Goal: Transaction & Acquisition: Purchase product/service

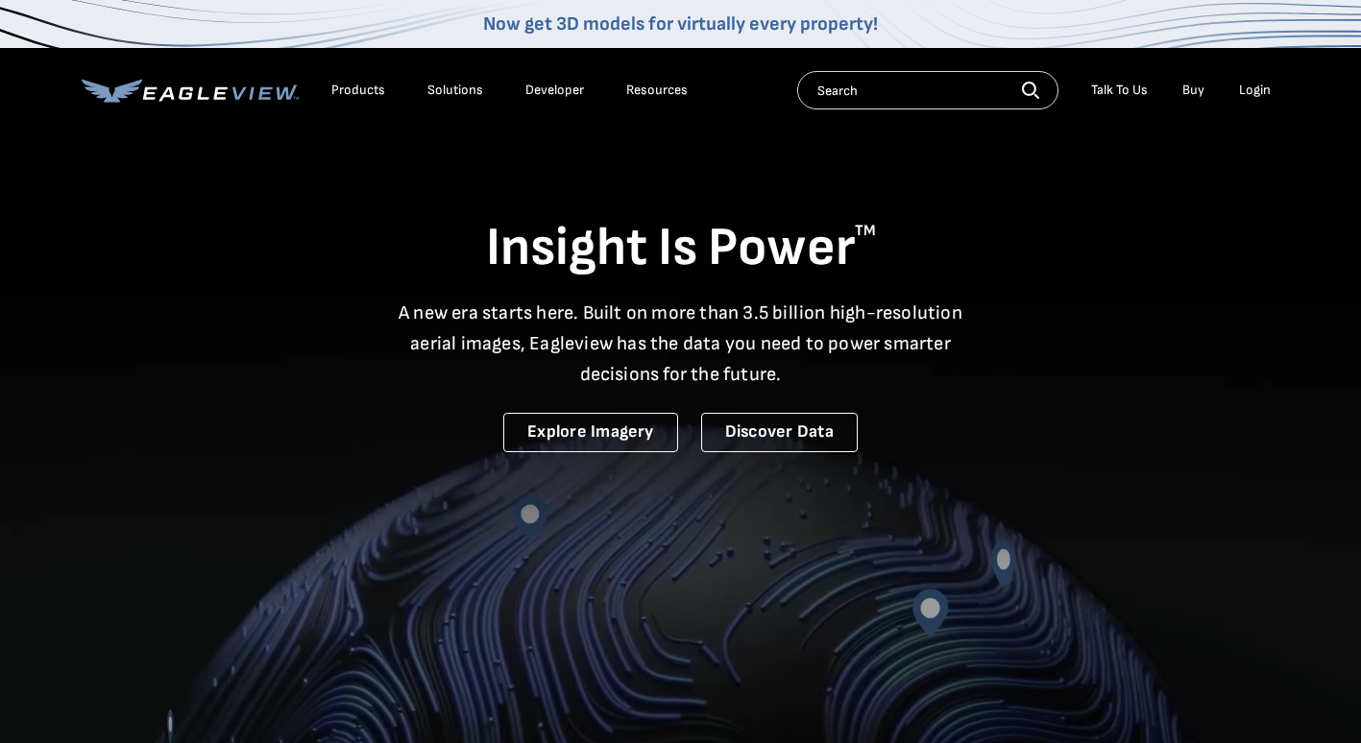
click at [1264, 91] on div "Login" at bounding box center [1255, 90] width 32 height 17
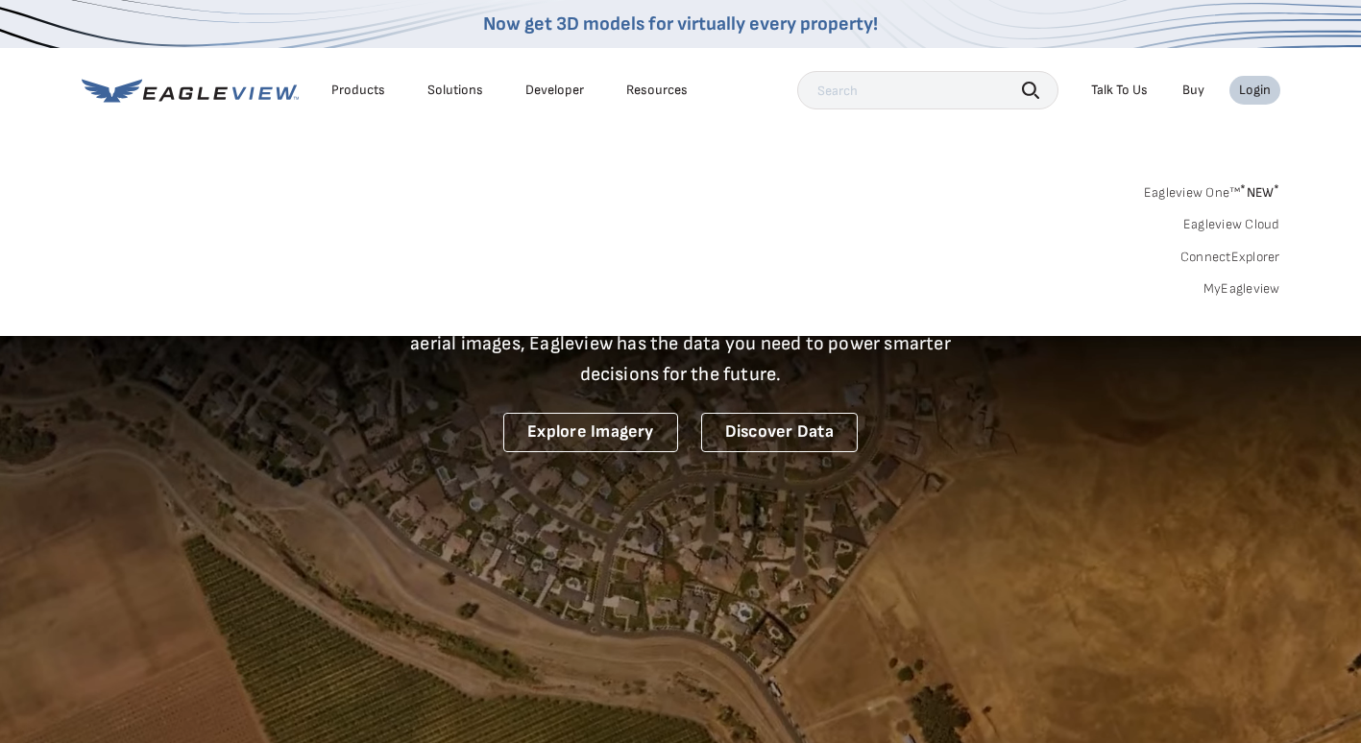
click at [1239, 88] on div "Login" at bounding box center [1255, 90] width 32 height 17
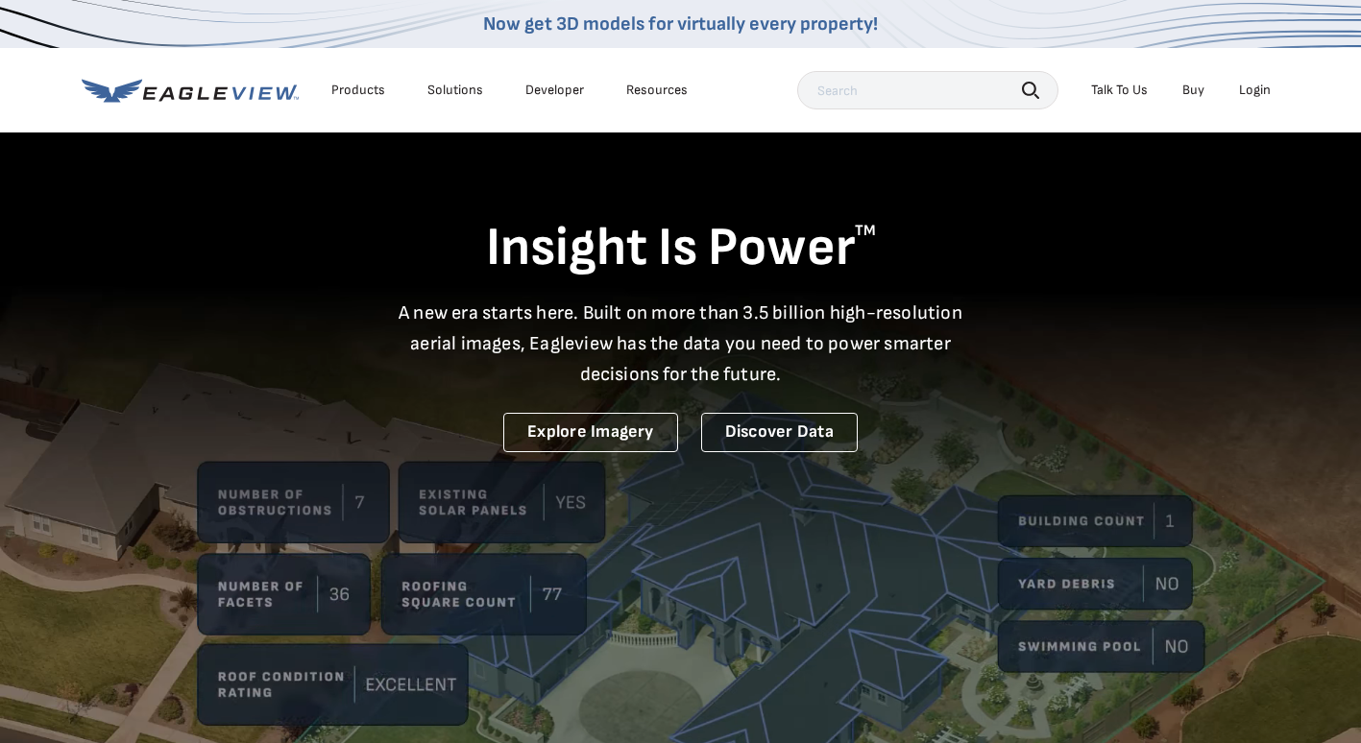
click at [1269, 98] on div "Login" at bounding box center [1255, 90] width 32 height 17
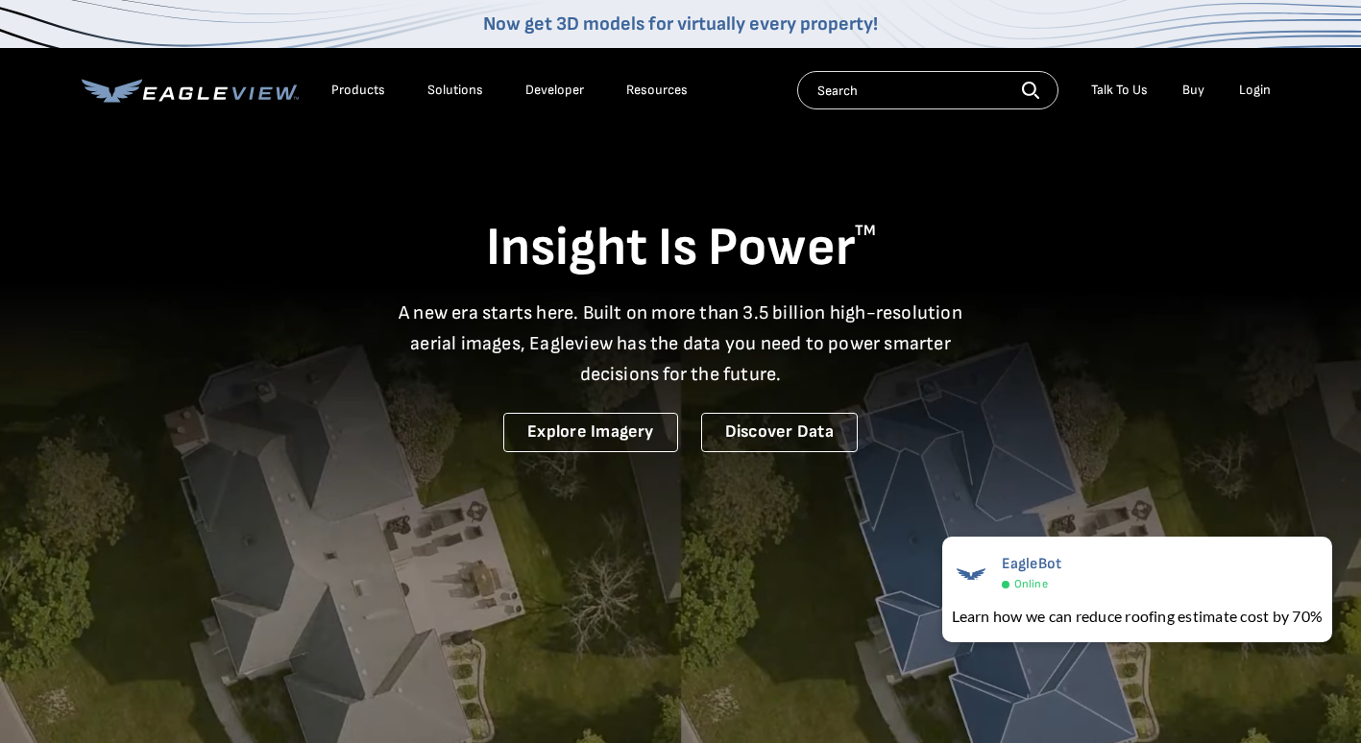
click at [1245, 86] on div "Login" at bounding box center [1255, 90] width 32 height 17
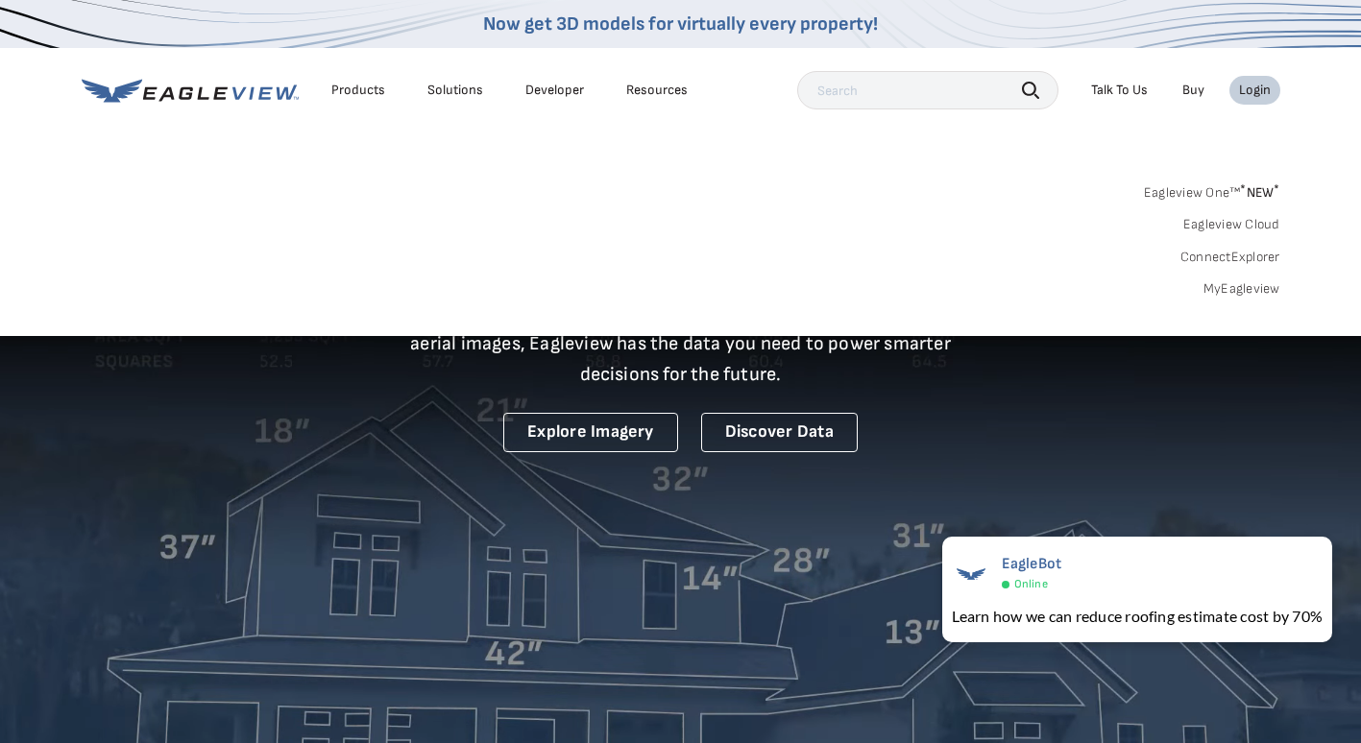
click at [1257, 287] on link "MyEagleview" at bounding box center [1241, 288] width 77 height 17
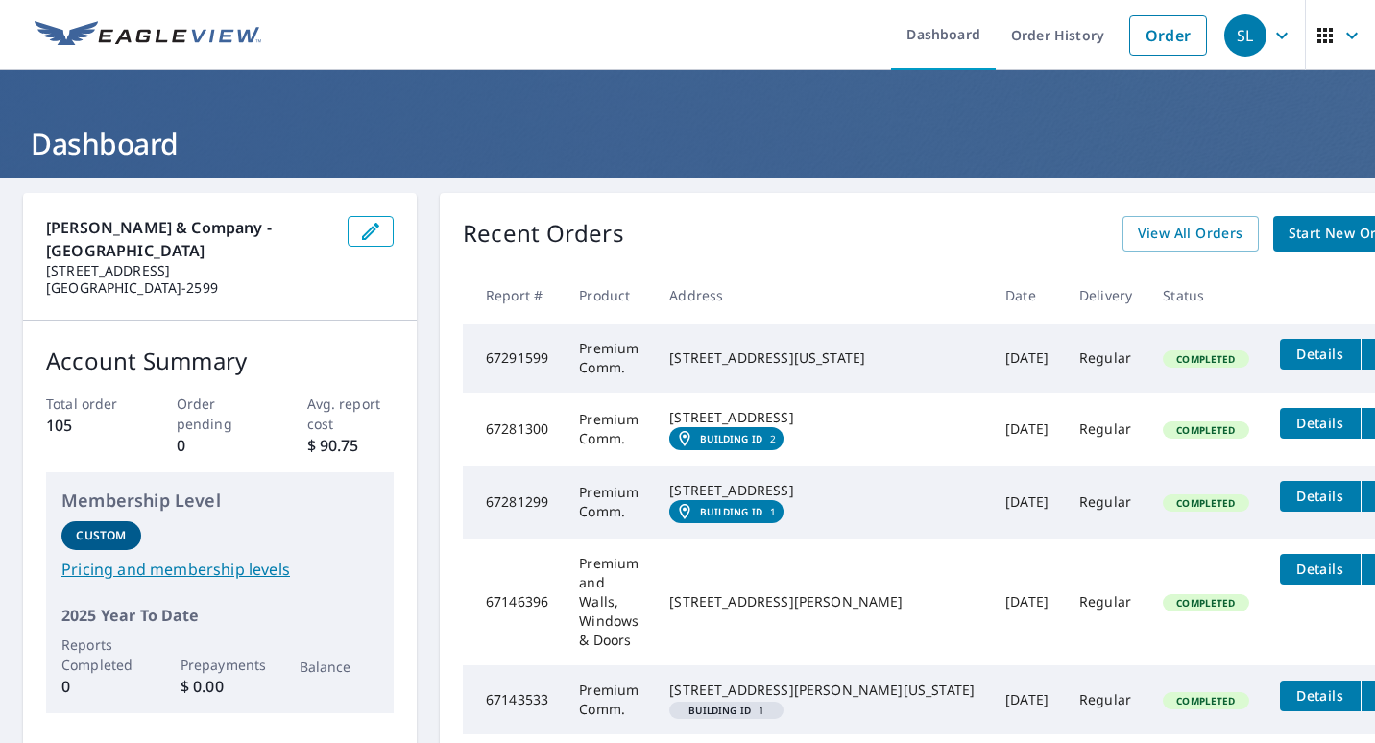
click at [1289, 230] on span "Start New Order" at bounding box center [1344, 234] width 111 height 24
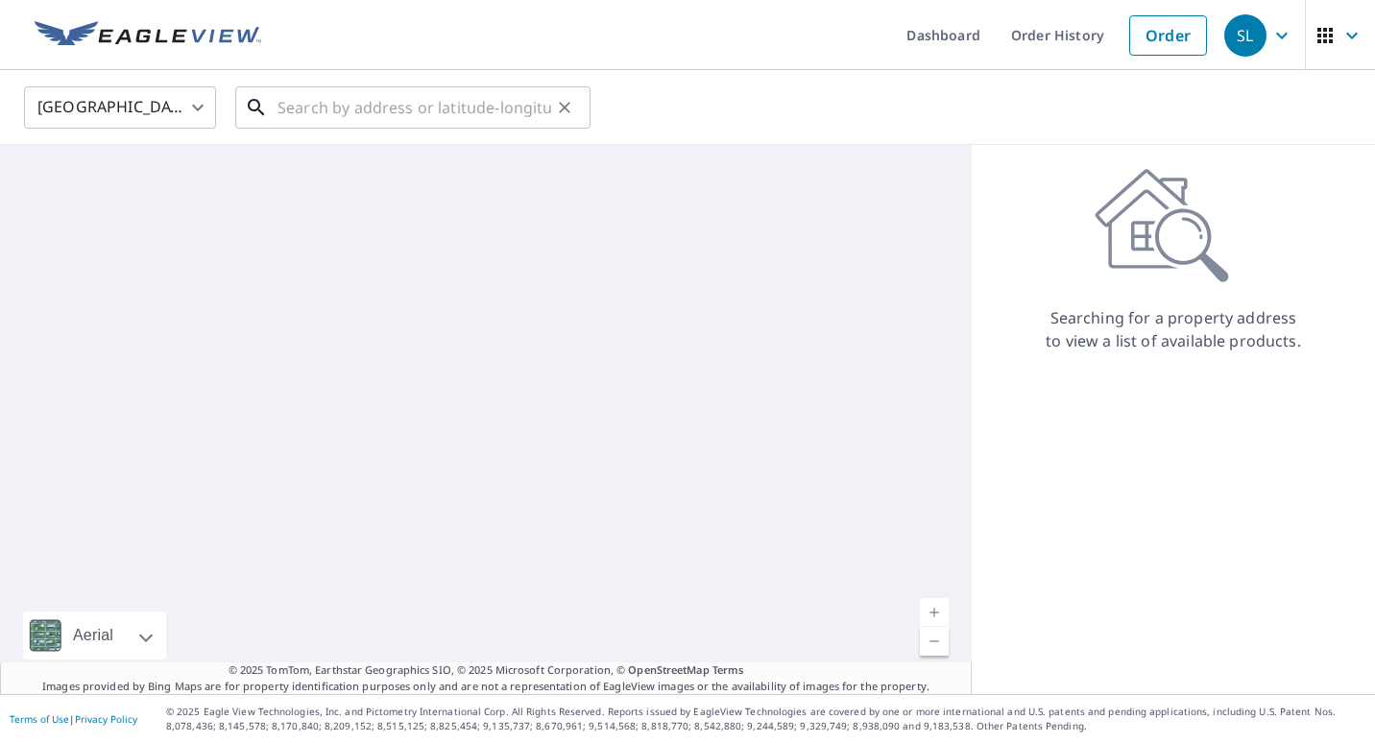
click at [318, 109] on input "text" at bounding box center [414, 108] width 274 height 54
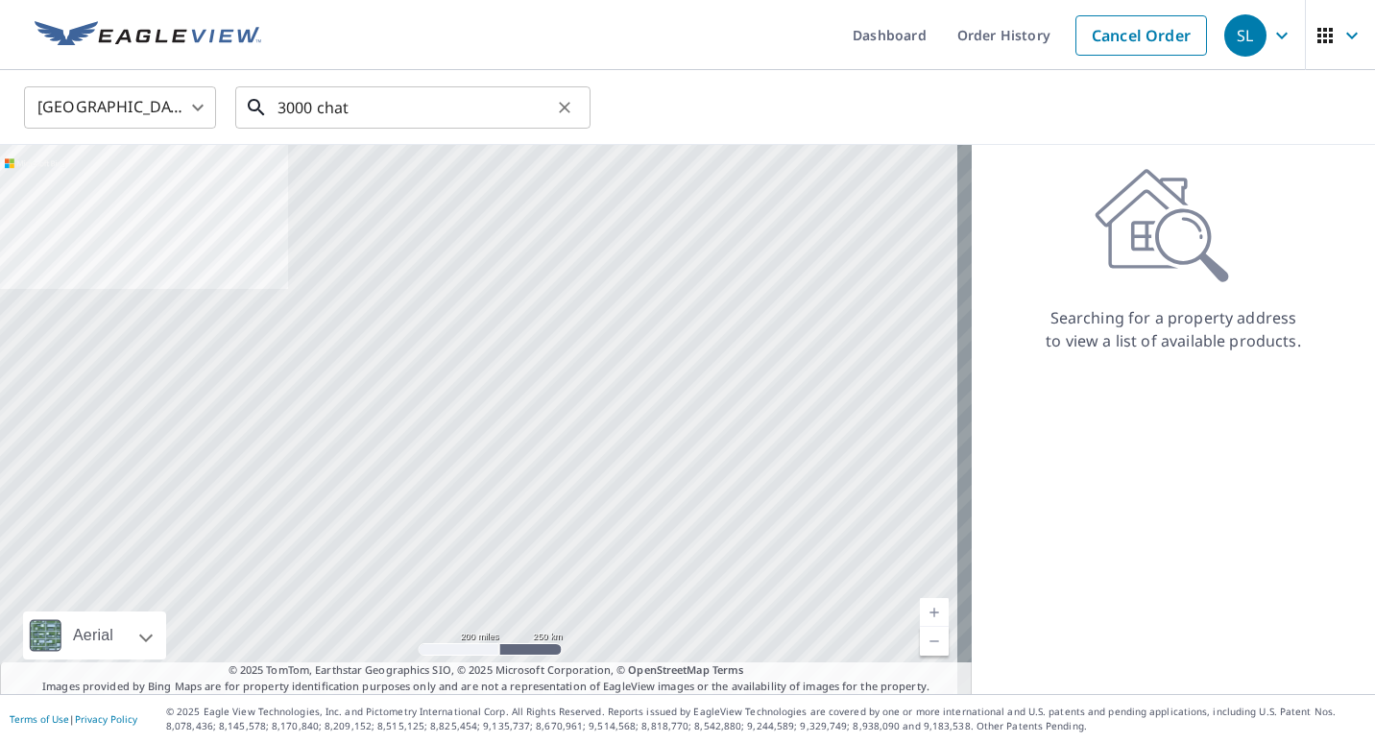
click at [395, 118] on input "3000 chat" at bounding box center [414, 108] width 274 height 54
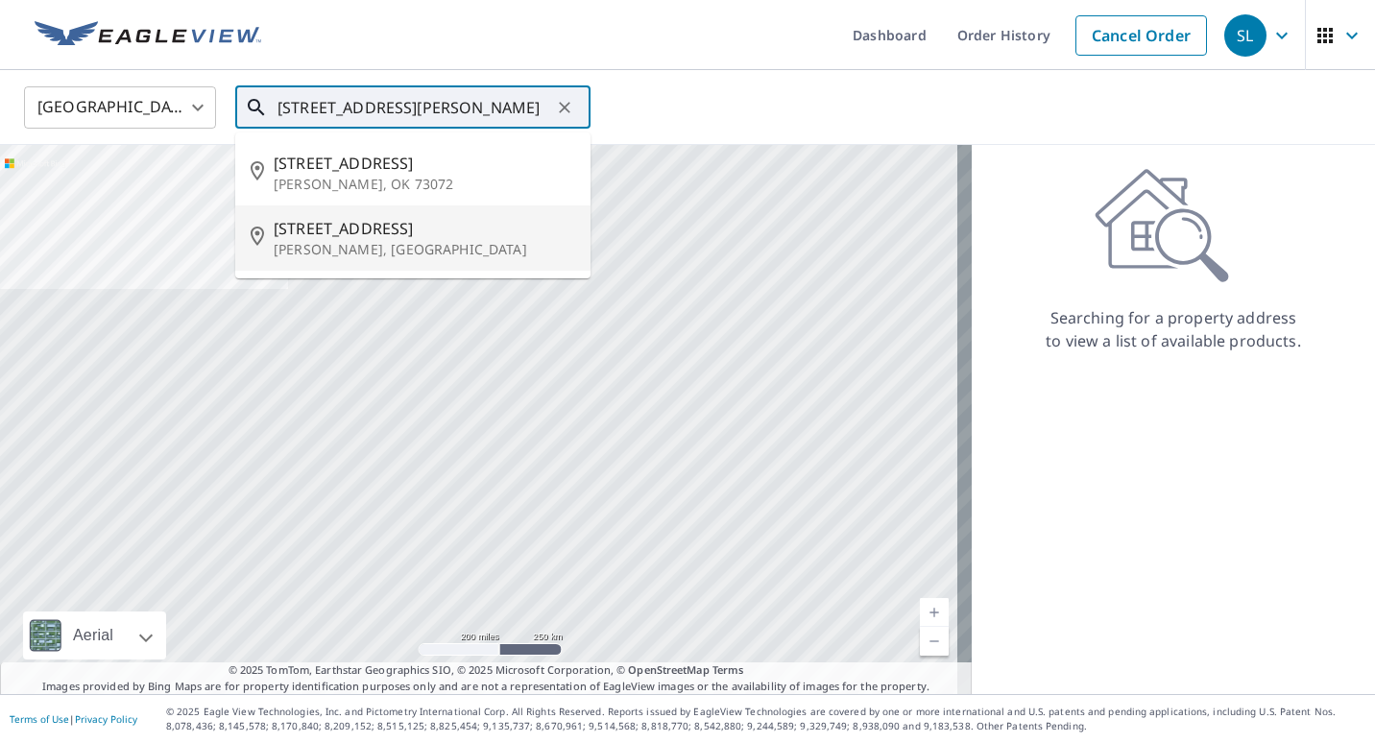
click at [370, 226] on span "3000 S Chautauqua Ave" at bounding box center [424, 228] width 301 height 23
type input "3000 S Chautauqua Ave Norman, OK"
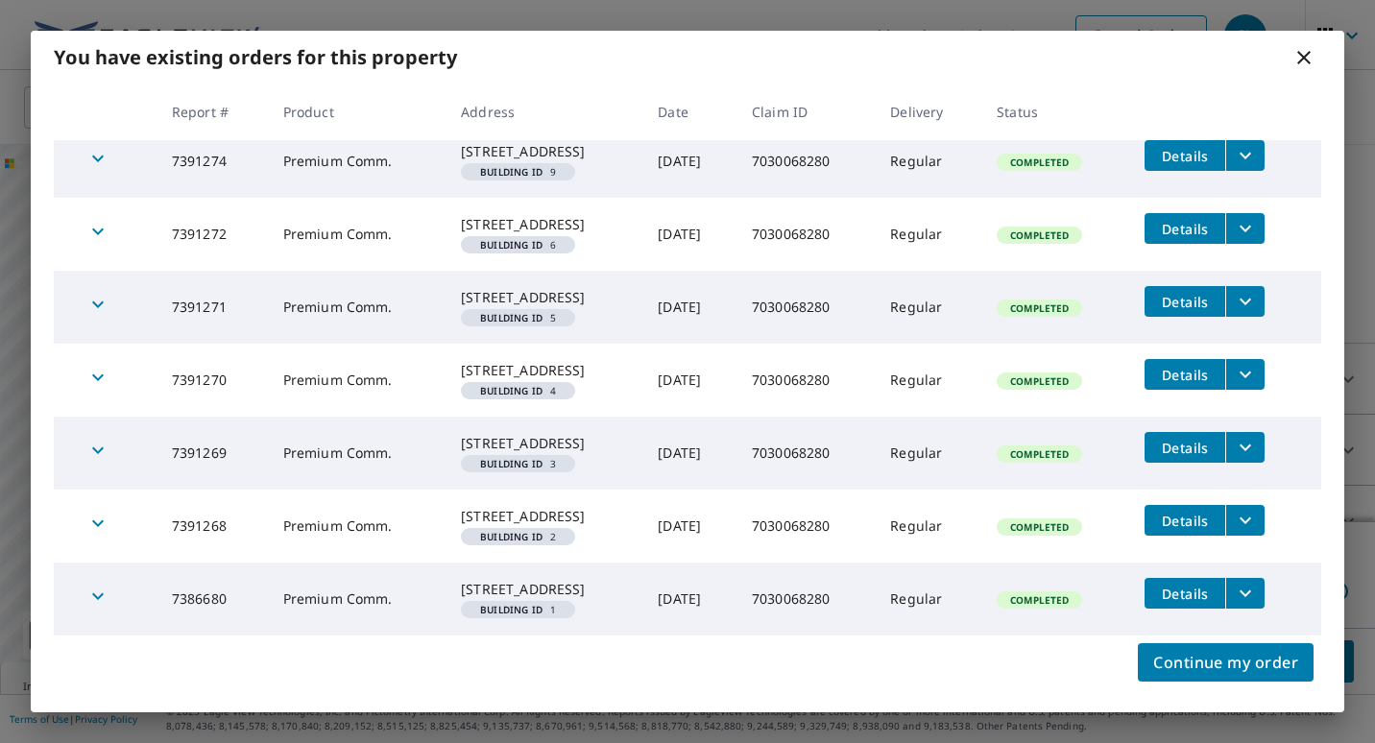
scroll to position [159, 0]
click at [1263, 505] on button "filesDropdownBtn-7391268" at bounding box center [1244, 520] width 39 height 31
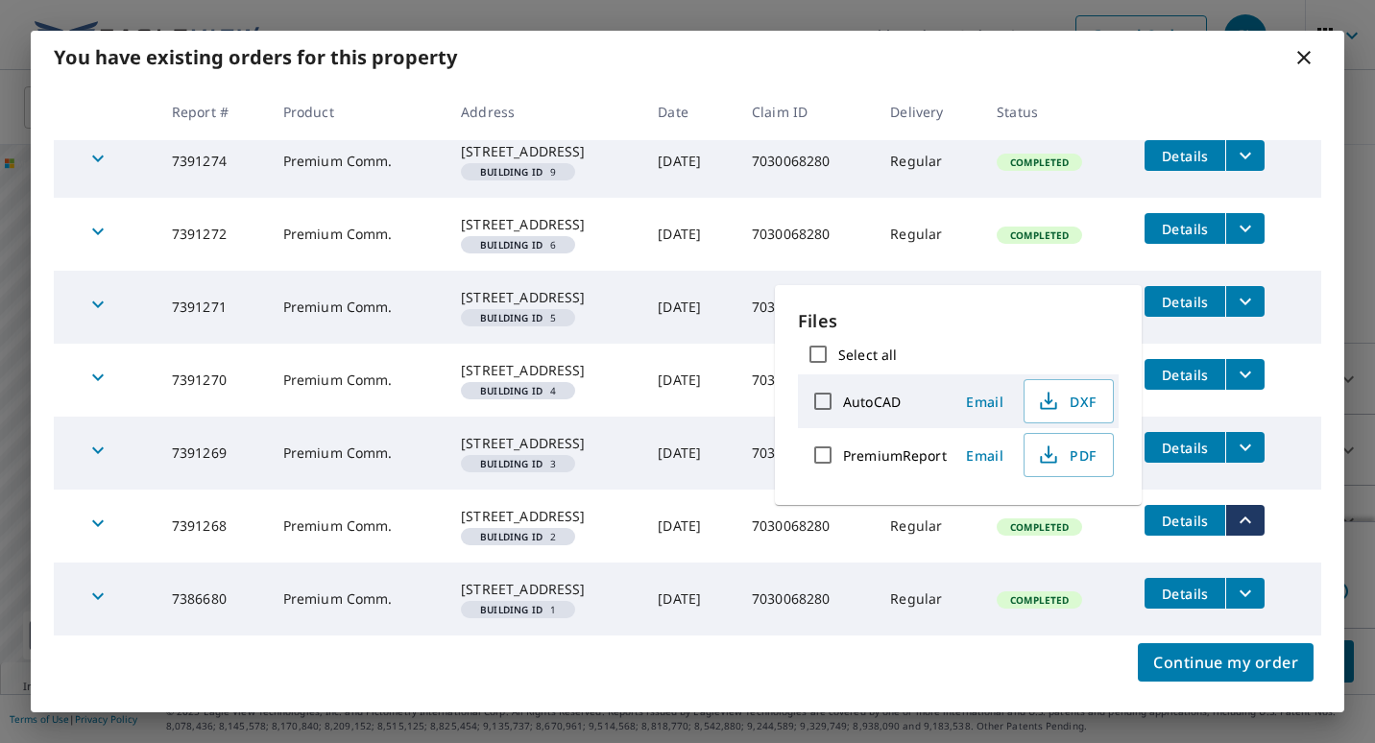
click at [1242, 582] on icon "filesDropdownBtn-7386680" at bounding box center [1245, 593] width 23 height 23
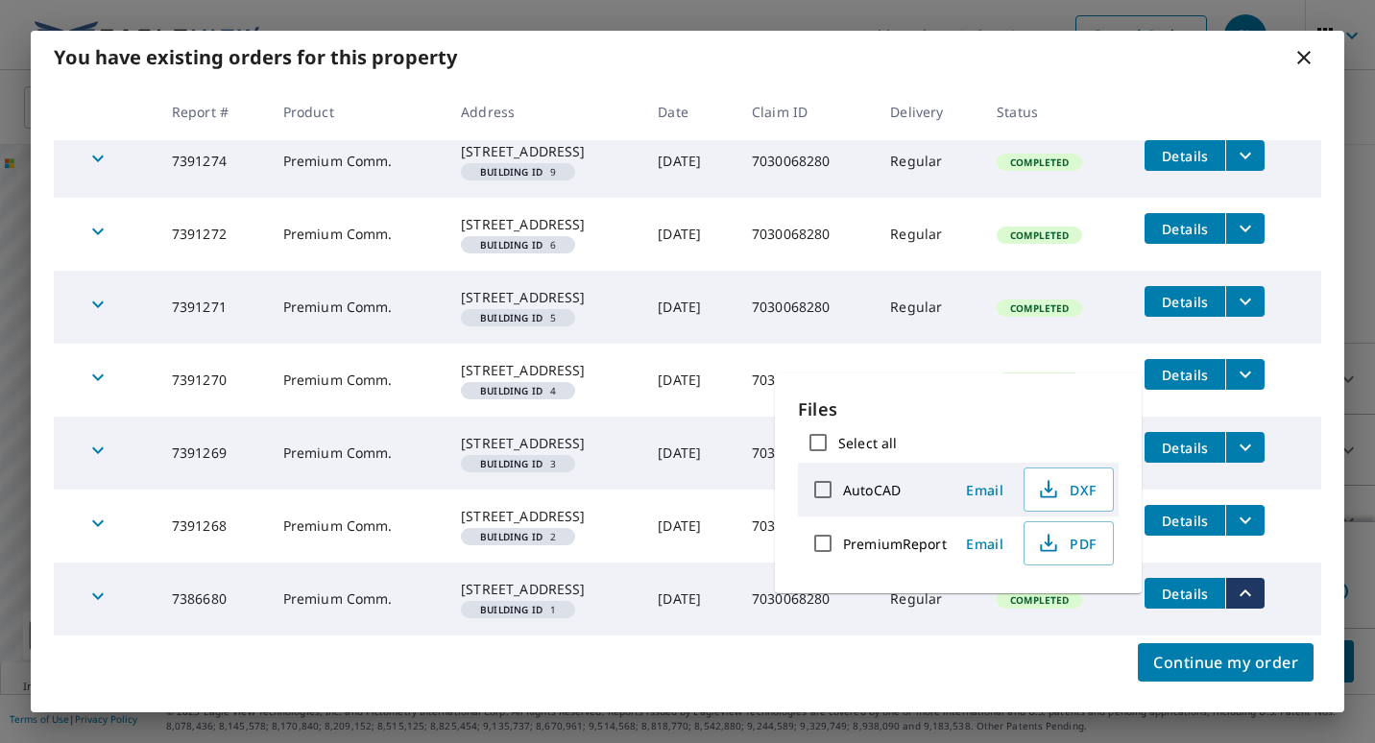
click at [1247, 590] on icon "filesDropdownBtn-7386680" at bounding box center [1246, 593] width 12 height 7
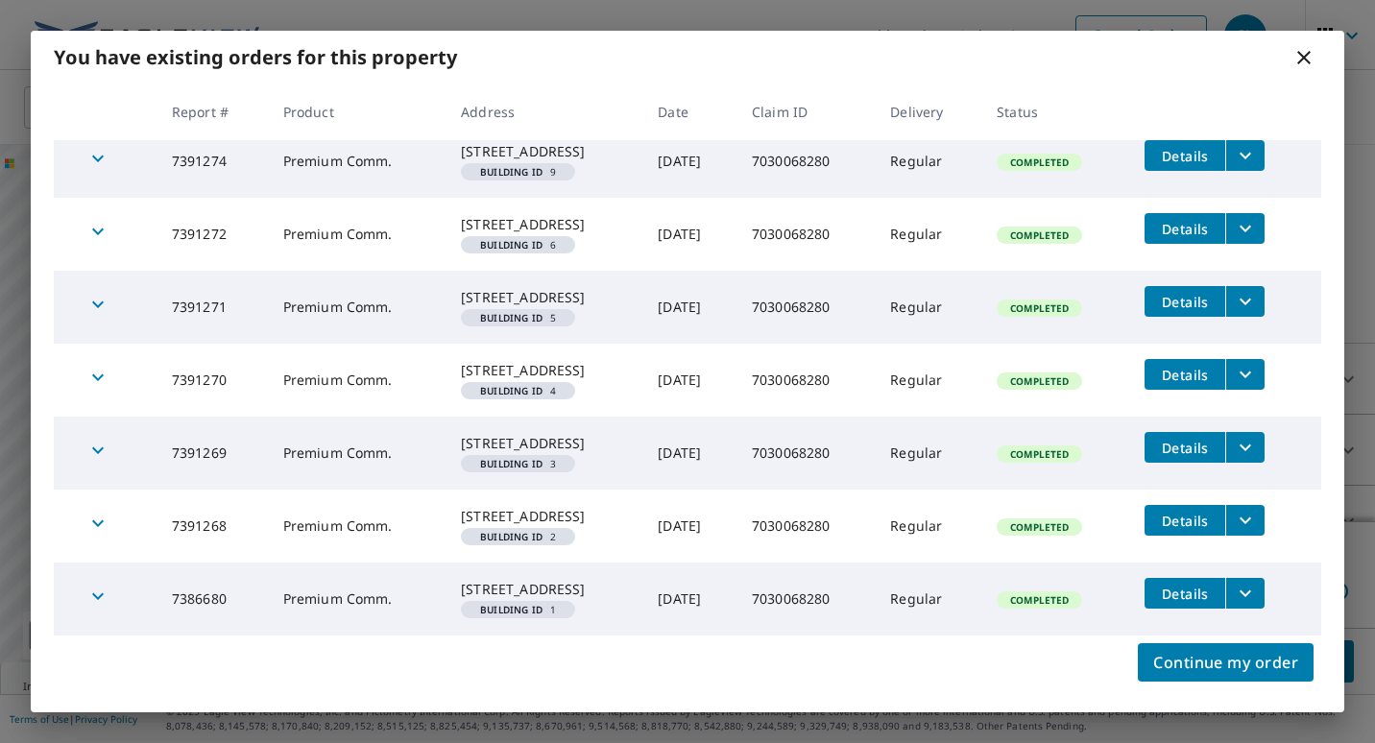
click at [1242, 582] on icon "filesDropdownBtn-7386680" at bounding box center [1245, 593] width 23 height 23
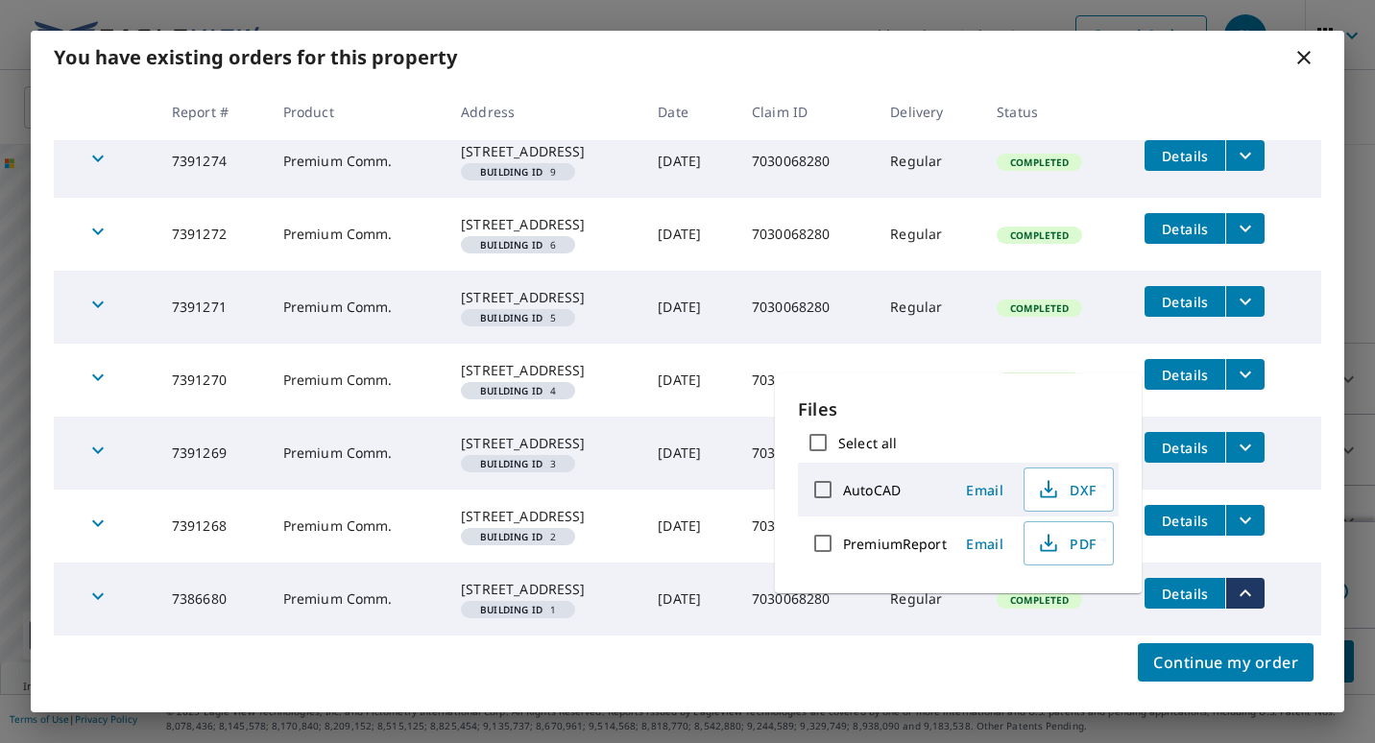
click at [815, 544] on input "PremiumReport" at bounding box center [823, 543] width 40 height 40
checkbox input "true"
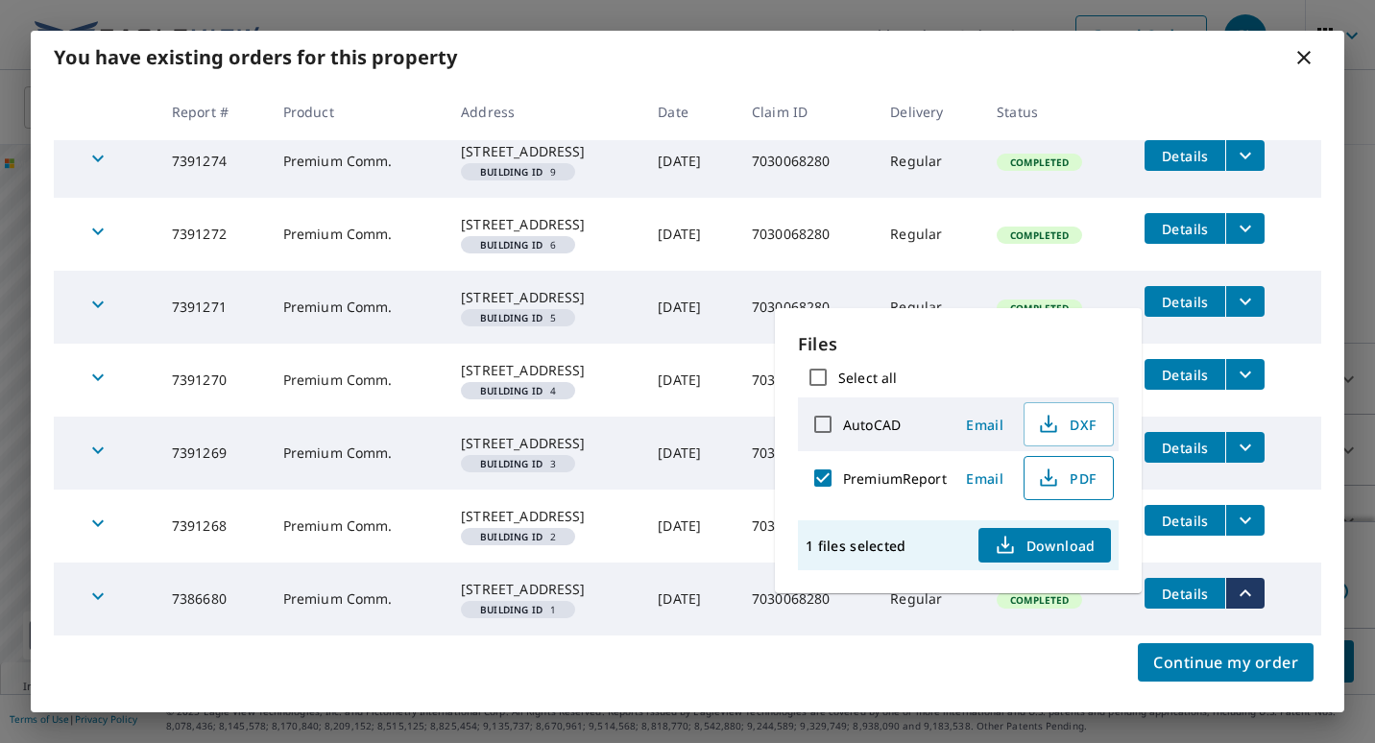
click at [1037, 475] on icon "button" at bounding box center [1048, 478] width 23 height 23
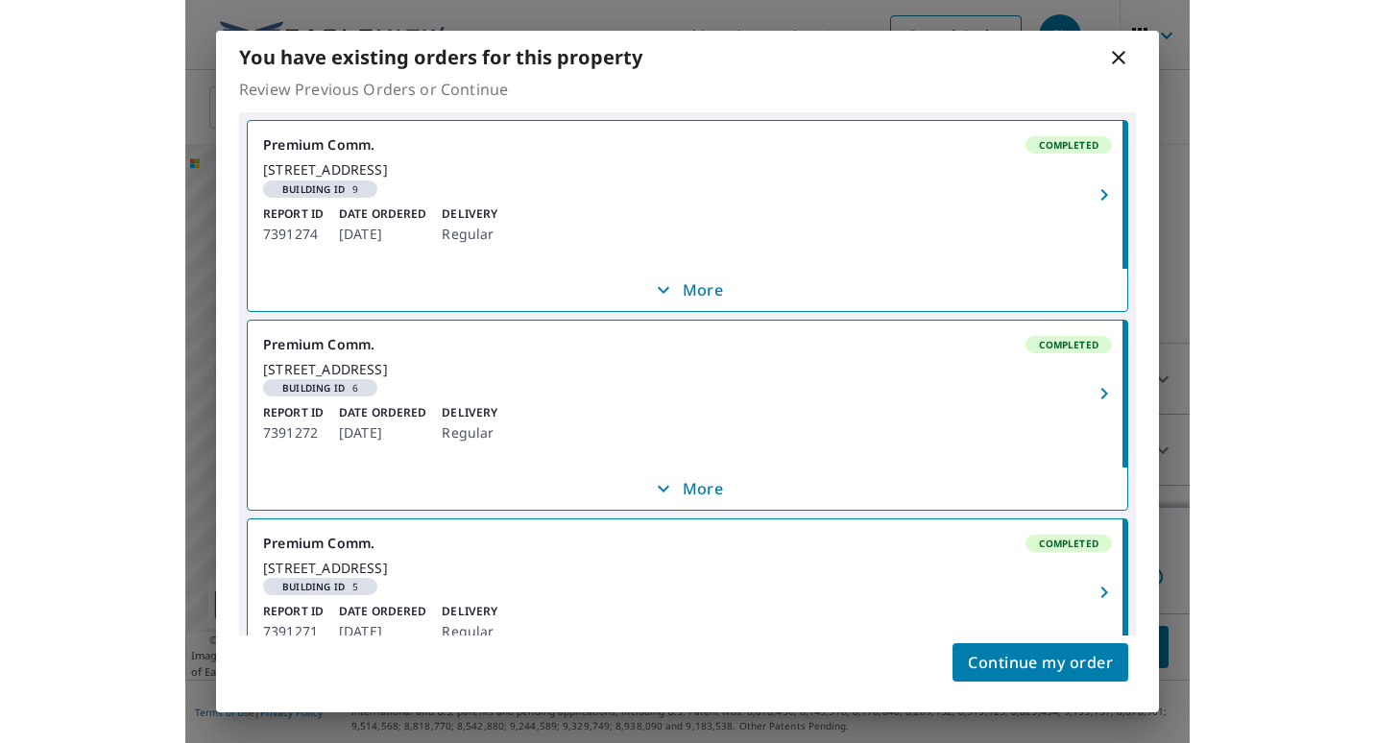
scroll to position [0, 0]
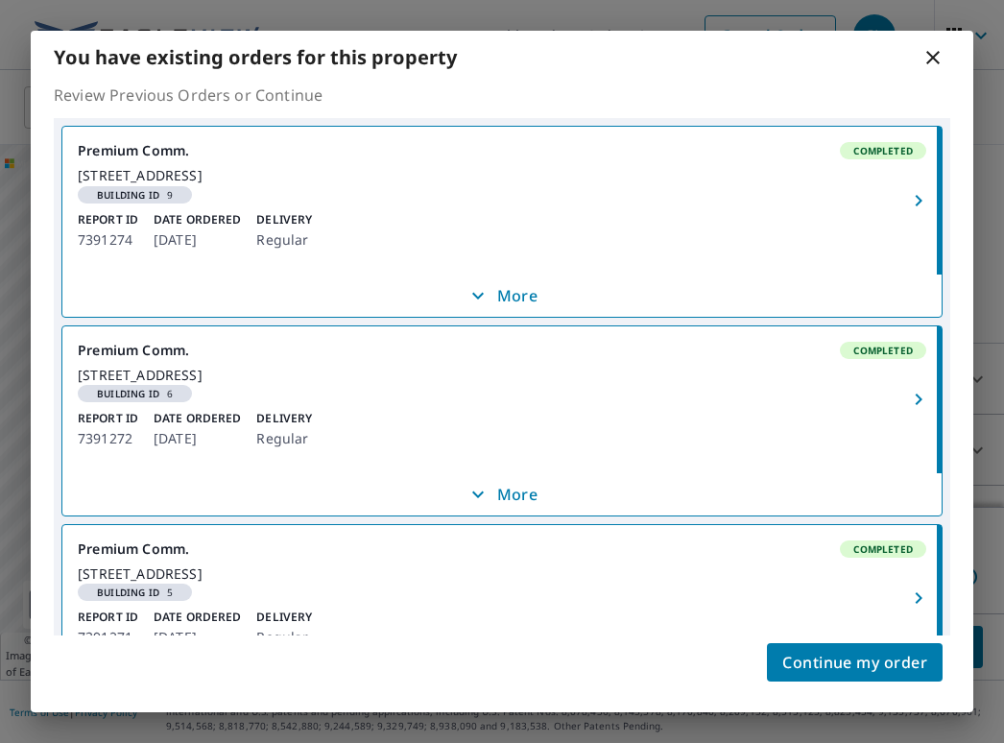
click at [935, 57] on icon at bounding box center [933, 57] width 23 height 23
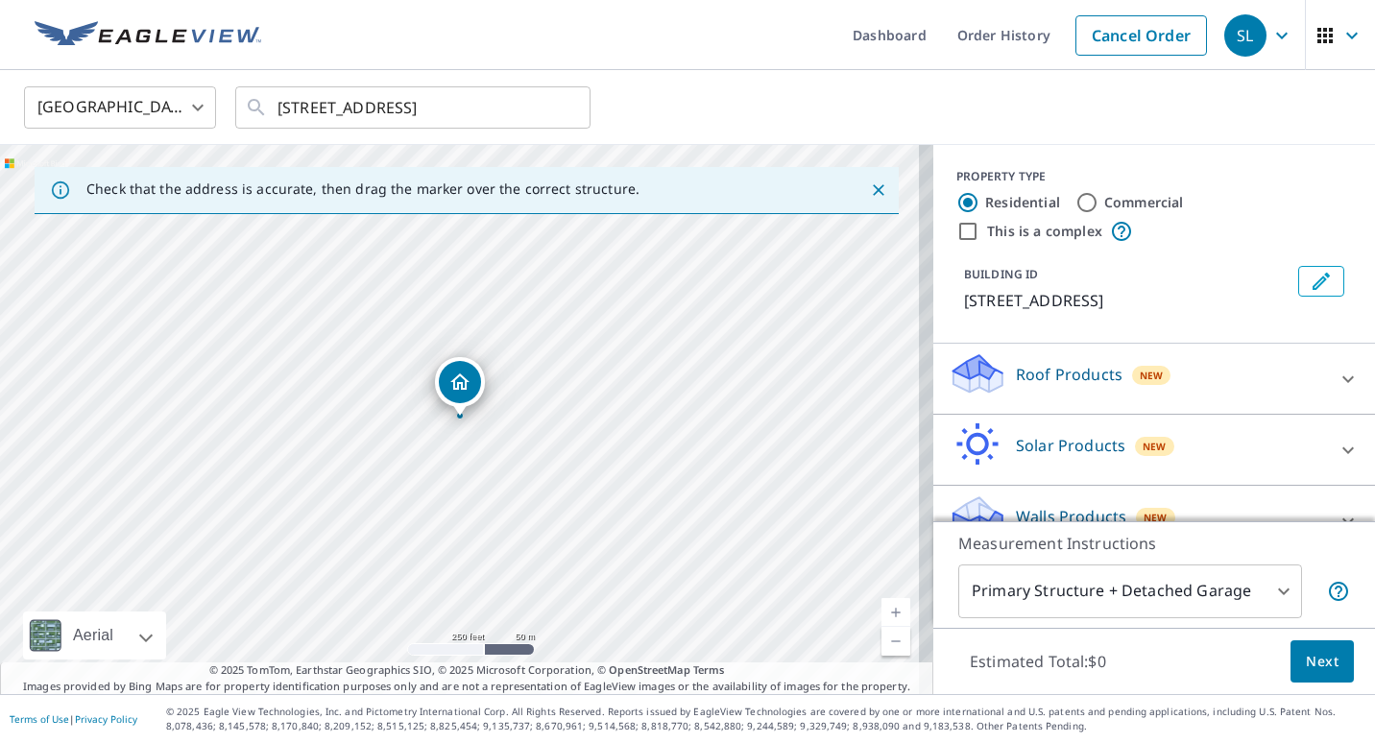
click at [1075, 205] on input "Commercial" at bounding box center [1086, 202] width 23 height 23
radio input "true"
type input "4"
drag, startPoint x: 949, startPoint y: 228, endPoint x: 961, endPoint y: 230, distance: 12.8
click at [956, 231] on input "This is a complex" at bounding box center [967, 231] width 23 height 23
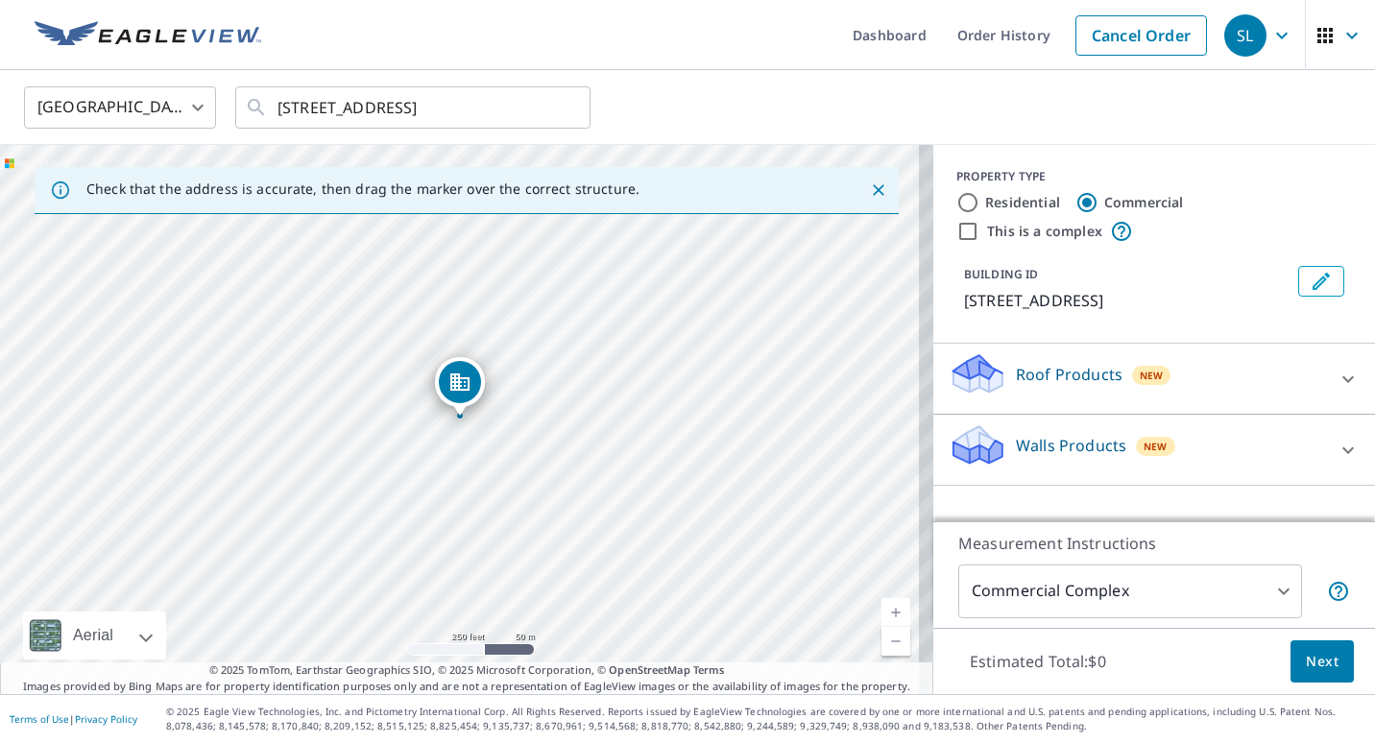
checkbox input "true"
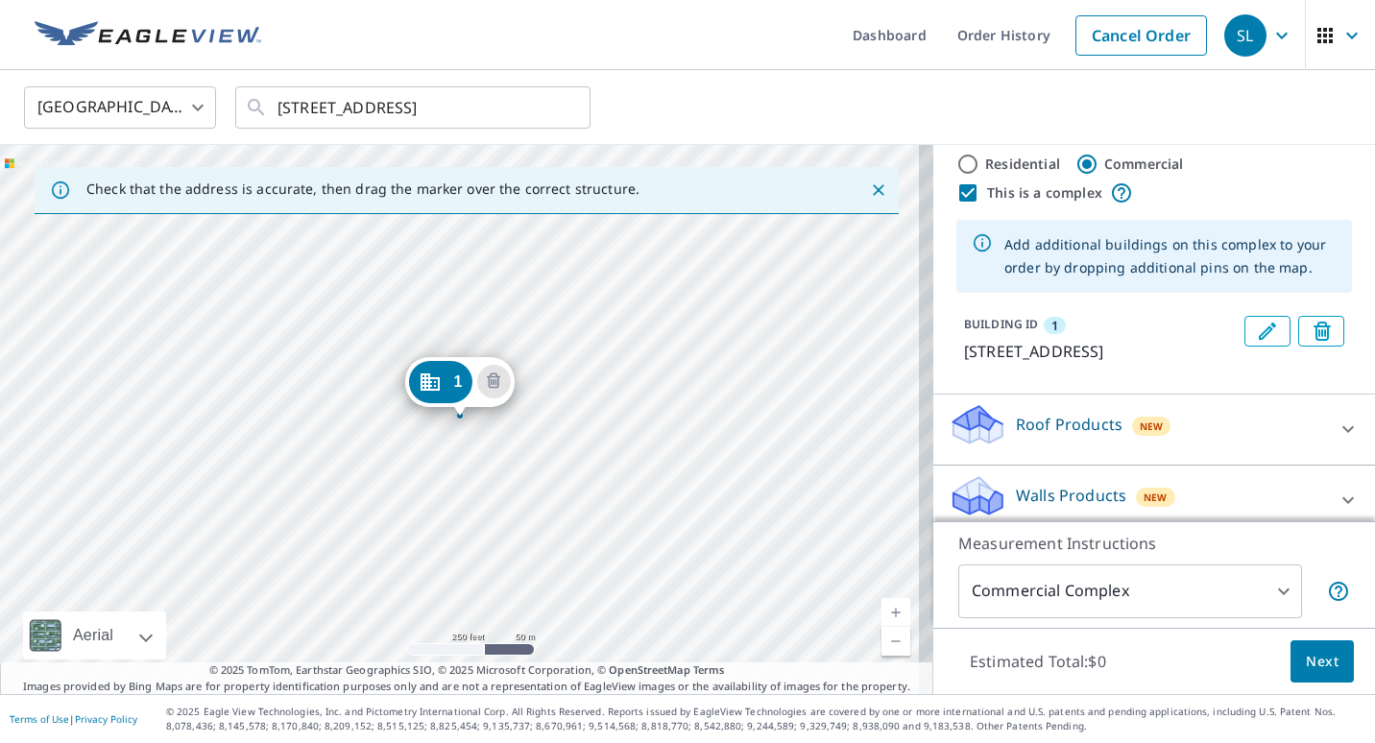
scroll to position [77, 0]
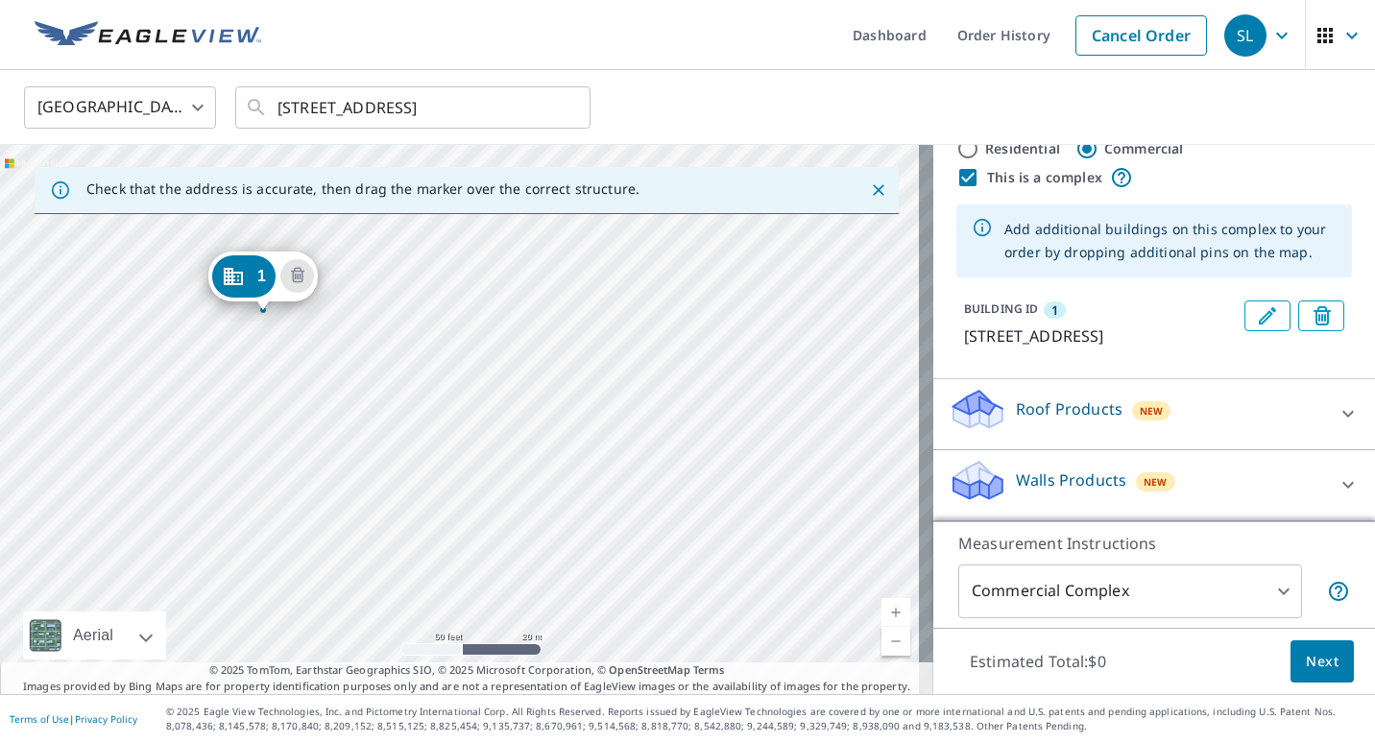
drag, startPoint x: 593, startPoint y: 402, endPoint x: 253, endPoint y: 281, distance: 360.8
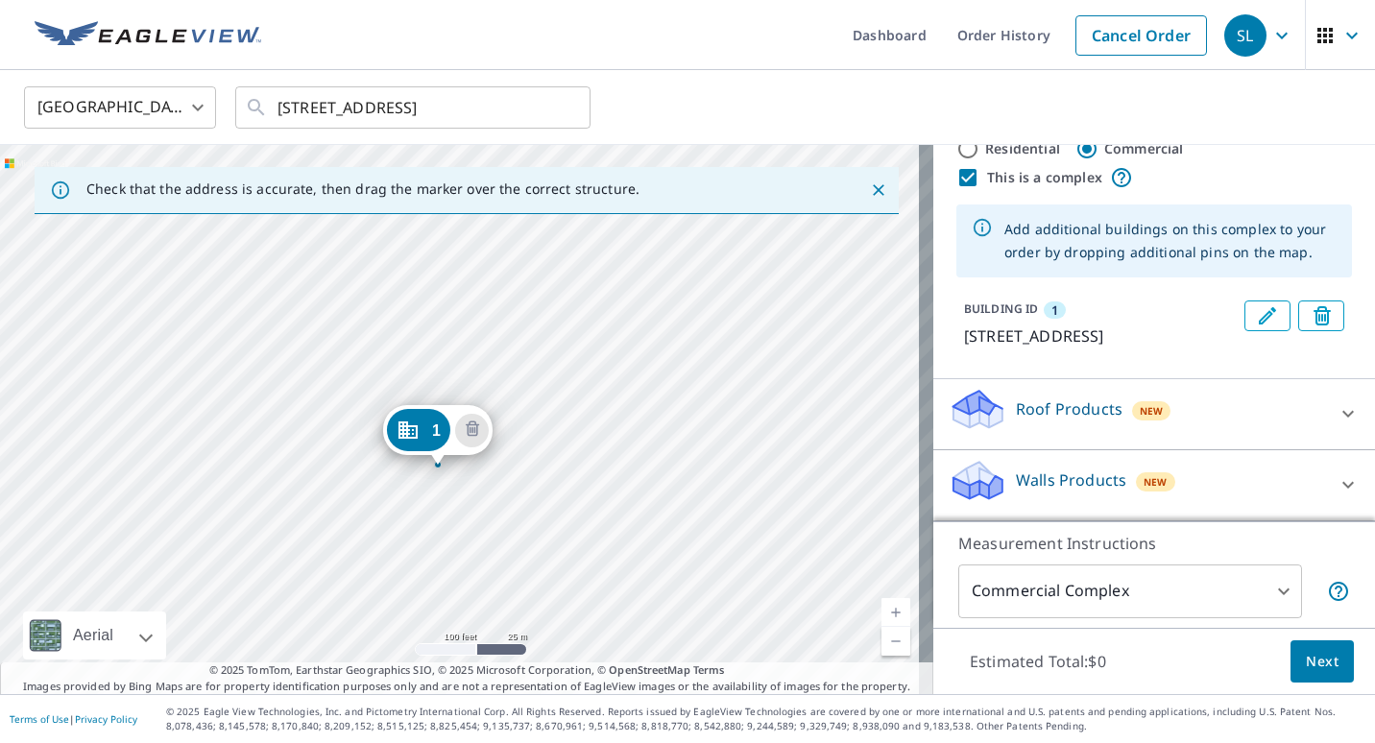
click at [448, 519] on div "1 3000 Chautauqua Ave Norman, OK 73072" at bounding box center [466, 419] width 933 height 549
click at [461, 518] on div "1 3000 Chautauqua Ave Norman, OK 73072" at bounding box center [466, 419] width 933 height 549
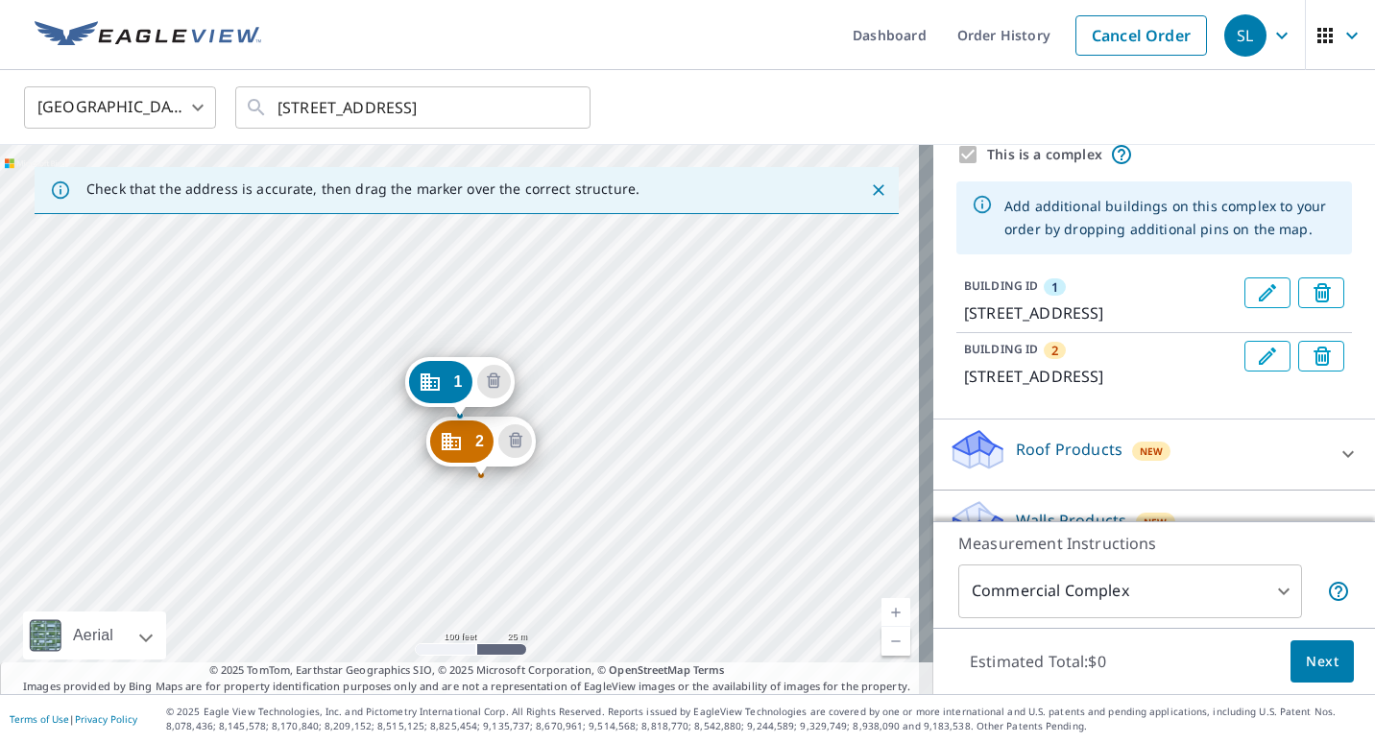
drag, startPoint x: 464, startPoint y: 438, endPoint x: 464, endPoint y: 448, distance: 10.6
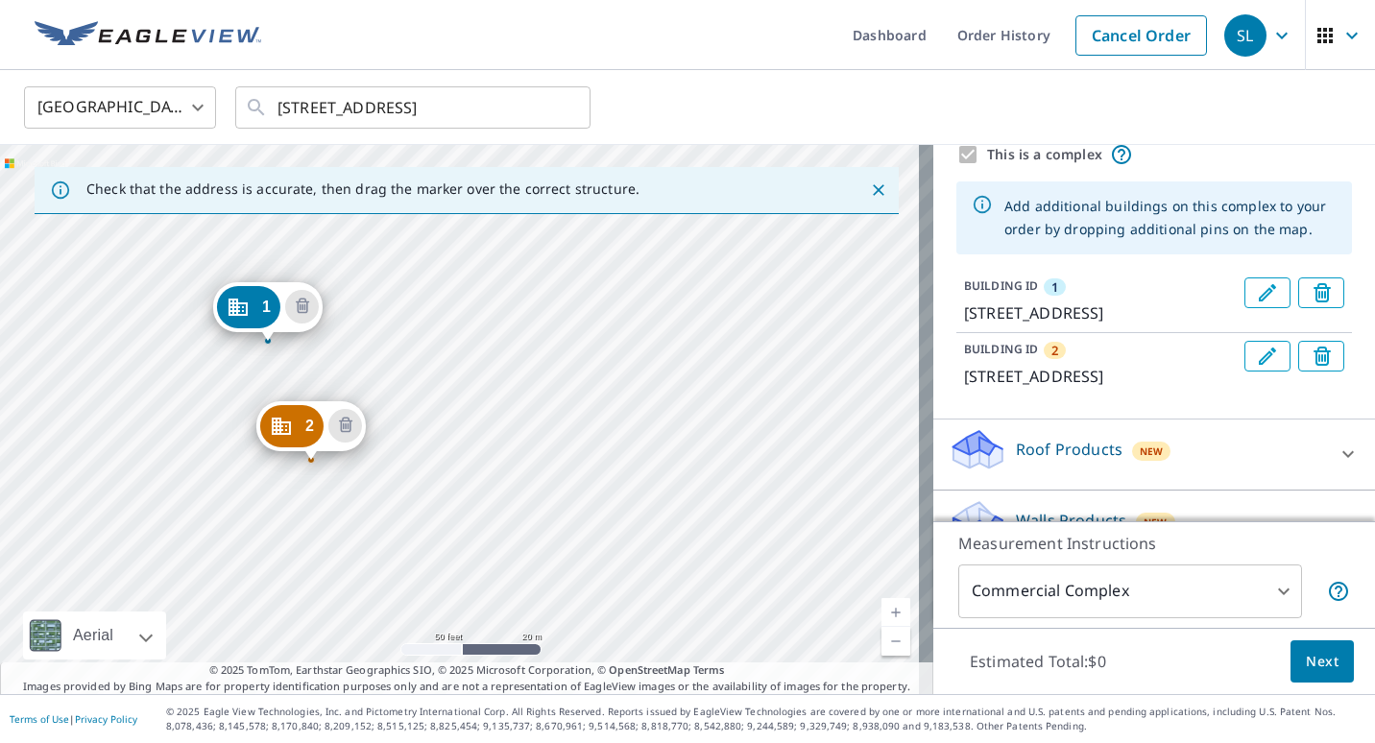
click at [407, 346] on div "2 3000 Chautauqua Ave Norman, OK 73072 1 3000 Chautauqua Ave Norman, OK 73072" at bounding box center [466, 419] width 933 height 549
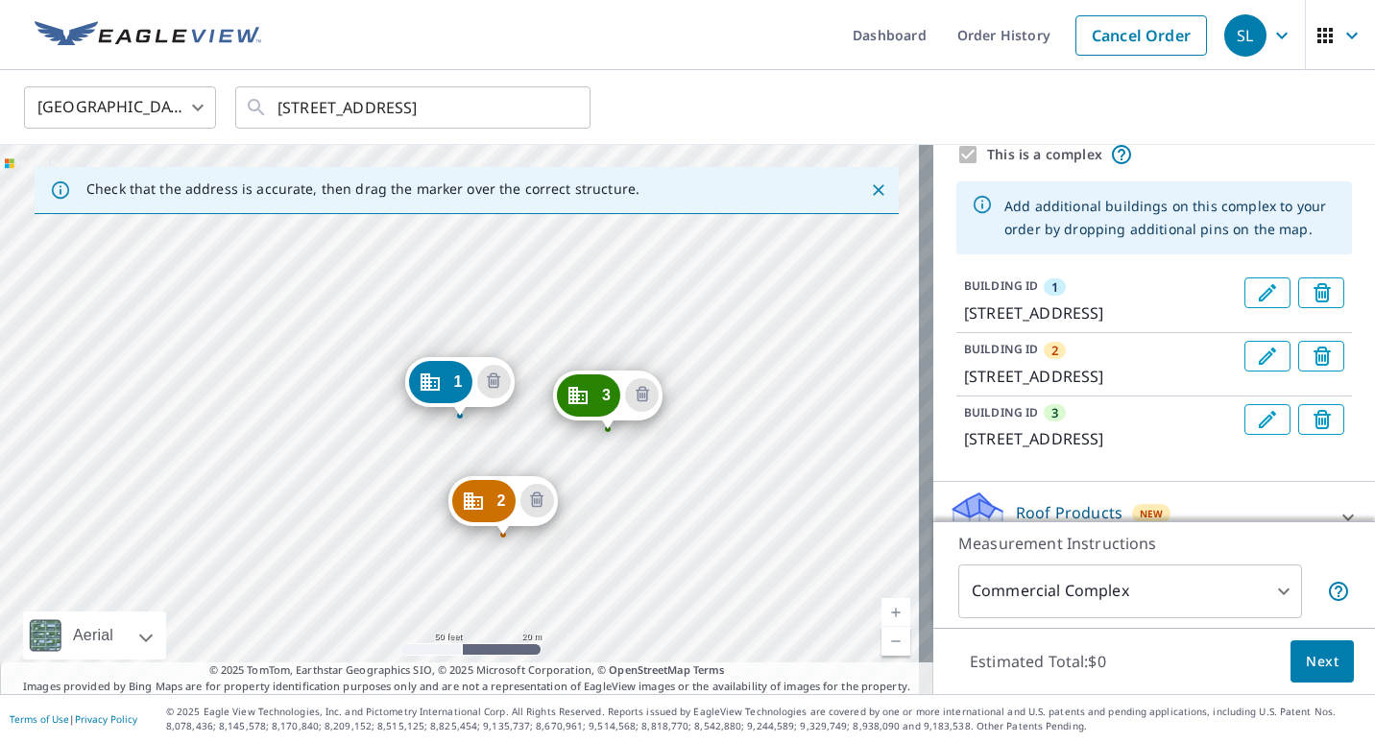
drag, startPoint x: 578, startPoint y: 371, endPoint x: 589, endPoint y: 388, distance: 20.3
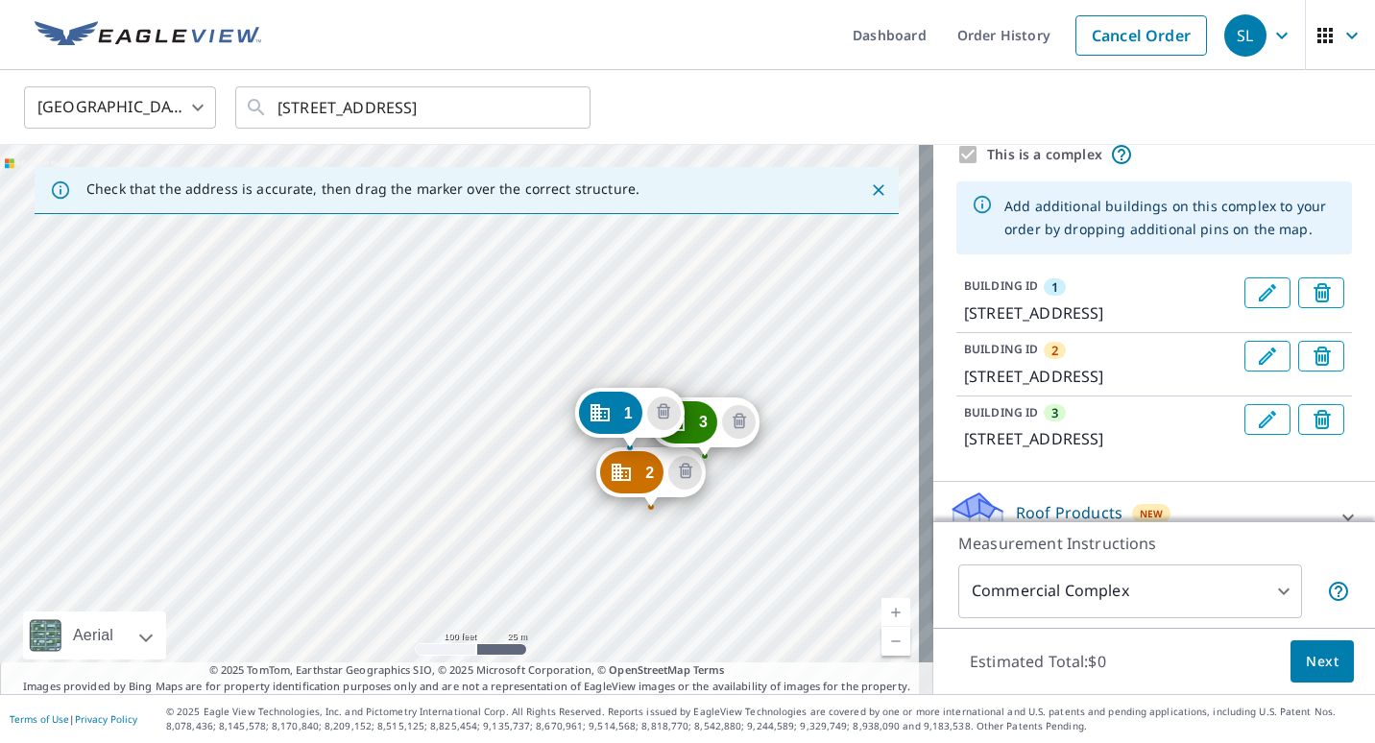
click at [706, 555] on div "2 3000 Chautauqua Ave Norman, OK 73072 3 3000 Chautauqua Ave Norman, OK 73072 1…" at bounding box center [466, 419] width 933 height 549
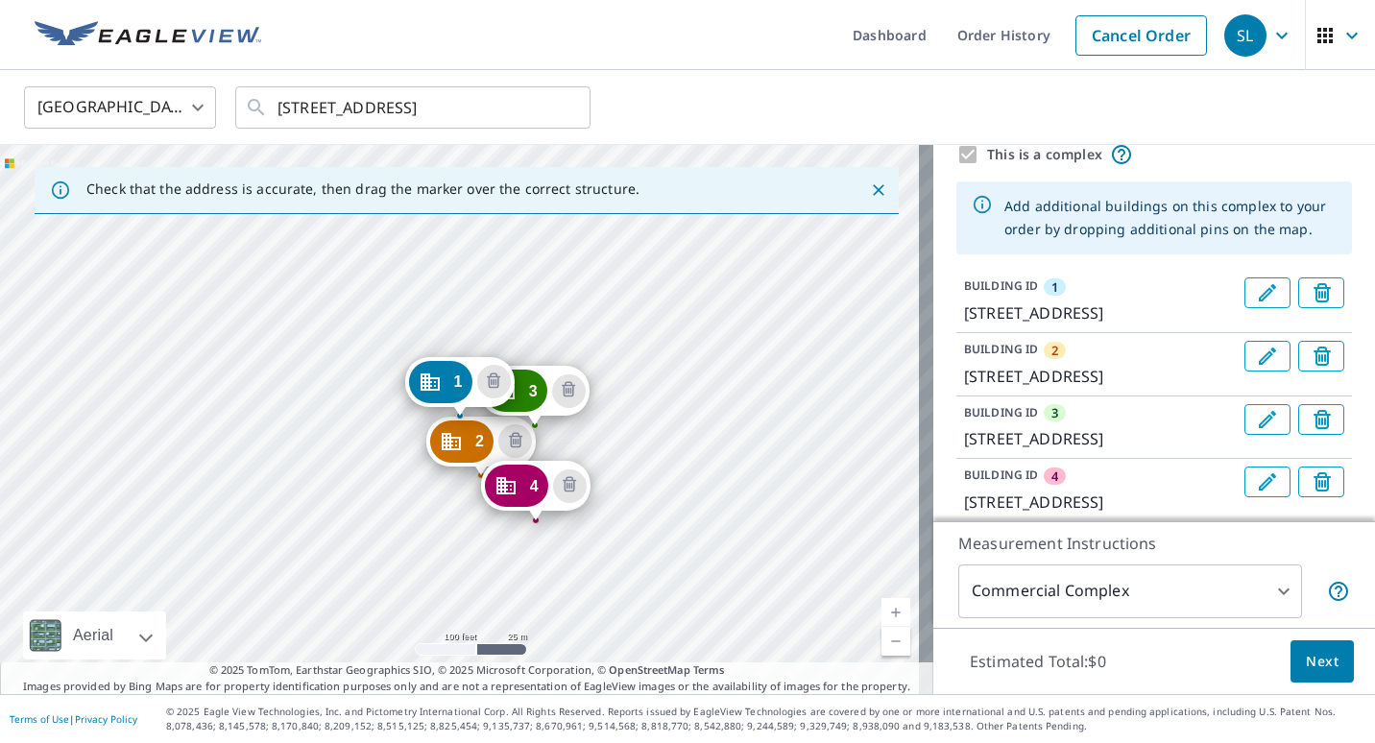
click at [605, 545] on div "2 3000 Chautauqua Ave Norman, OK 73072 3 3000 Chautauqua Ave Norman, OK 73072 4…" at bounding box center [466, 419] width 933 height 549
drag, startPoint x: 602, startPoint y: 525, endPoint x: 611, endPoint y: 545, distance: 21.9
click at [630, 479] on div "2 3000 Chautauqua Ave Norman, OK 73072 3 3000 Chautauqua Ave Norman, OK 73072 4…" at bounding box center [466, 419] width 933 height 549
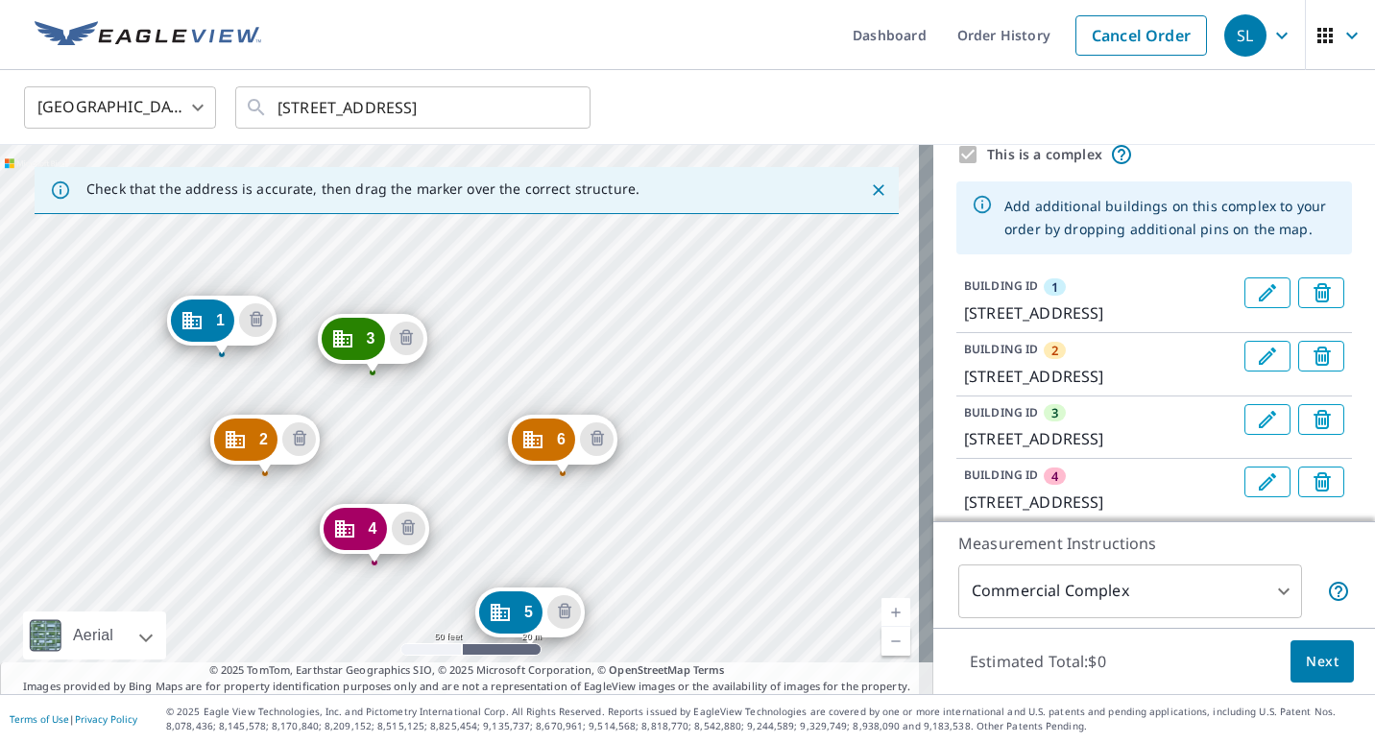
click at [458, 488] on div "2 3000 Chautauqua Ave Norman, OK 73072 3 3000 Chautauqua Ave Norman, OK 73072 4…" at bounding box center [466, 419] width 933 height 549
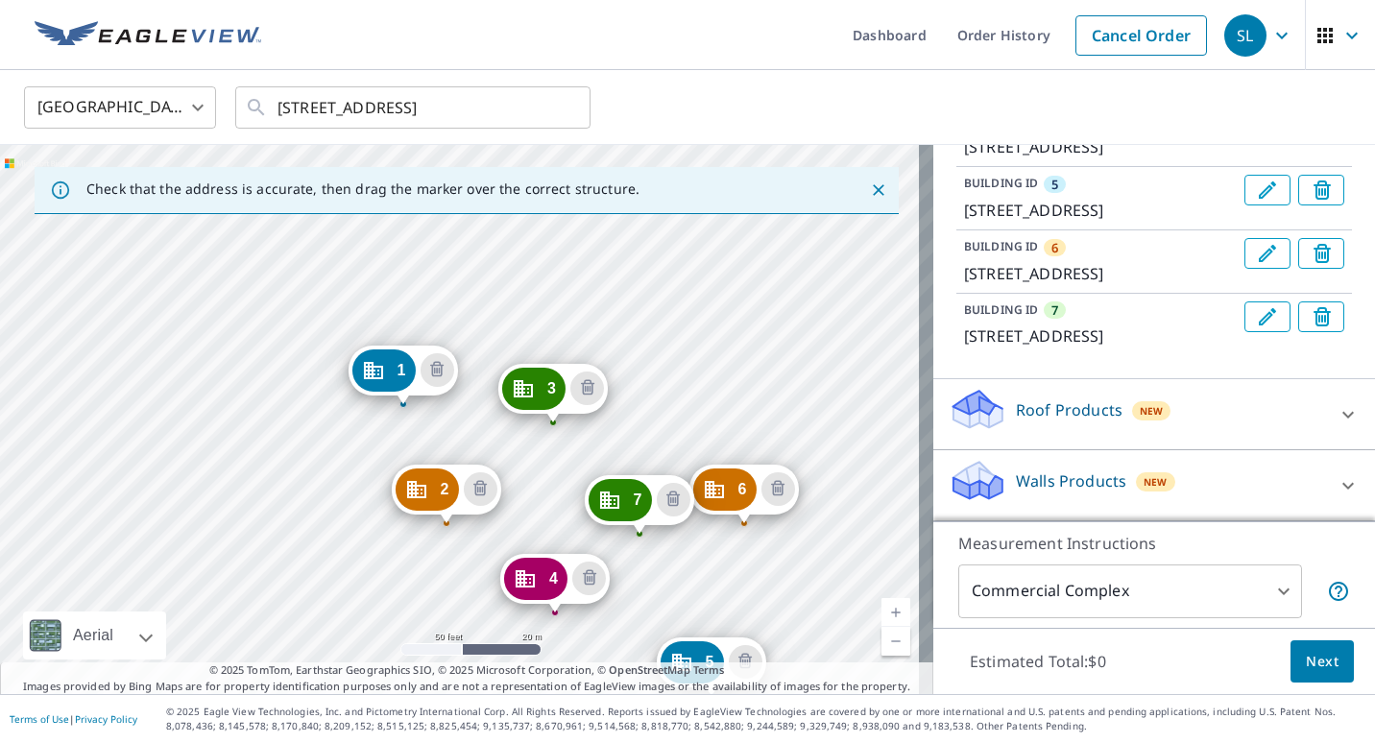
scroll to position [593, 0]
click at [1337, 413] on icon at bounding box center [1348, 414] width 23 height 23
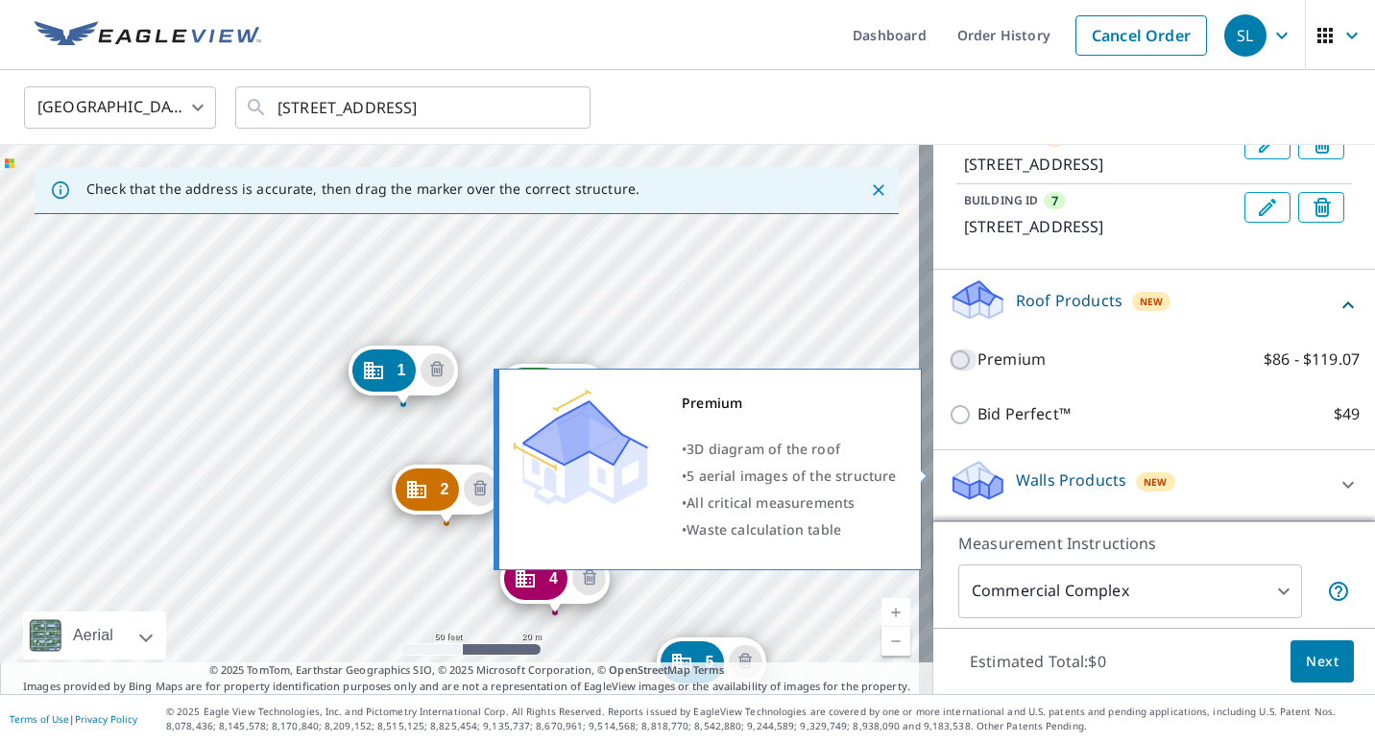
click at [954, 372] on input "Premium $86 - $119.07" at bounding box center [963, 360] width 29 height 23
checkbox input "true"
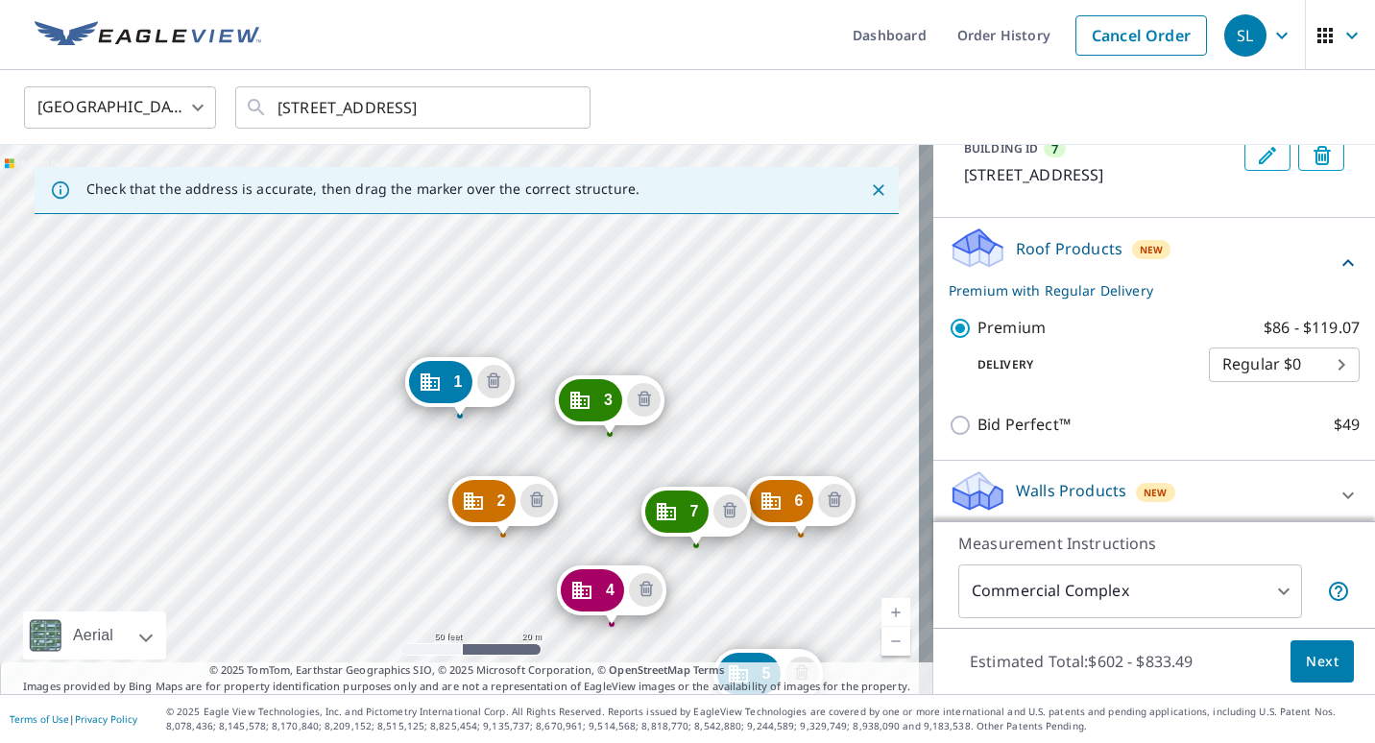
click at [1290, 668] on button "Next" at bounding box center [1321, 661] width 63 height 43
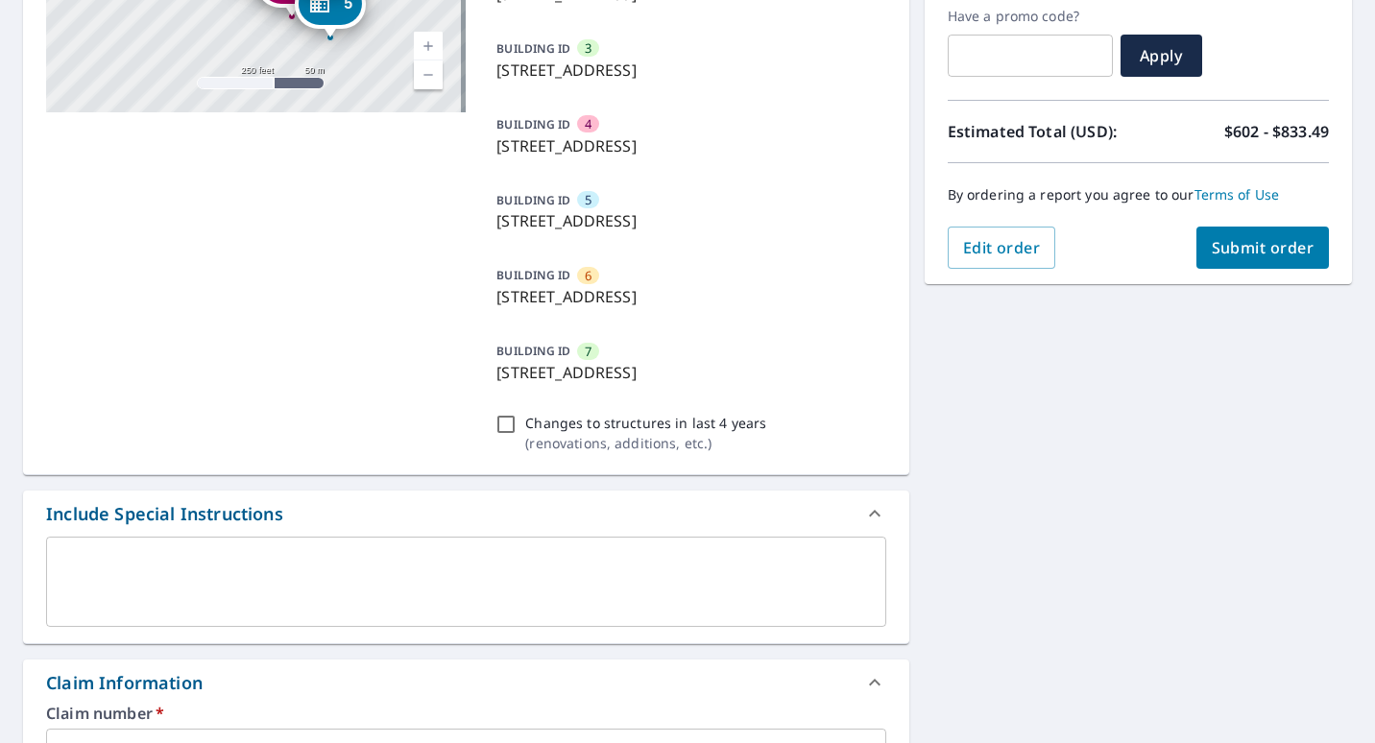
scroll to position [542, 0]
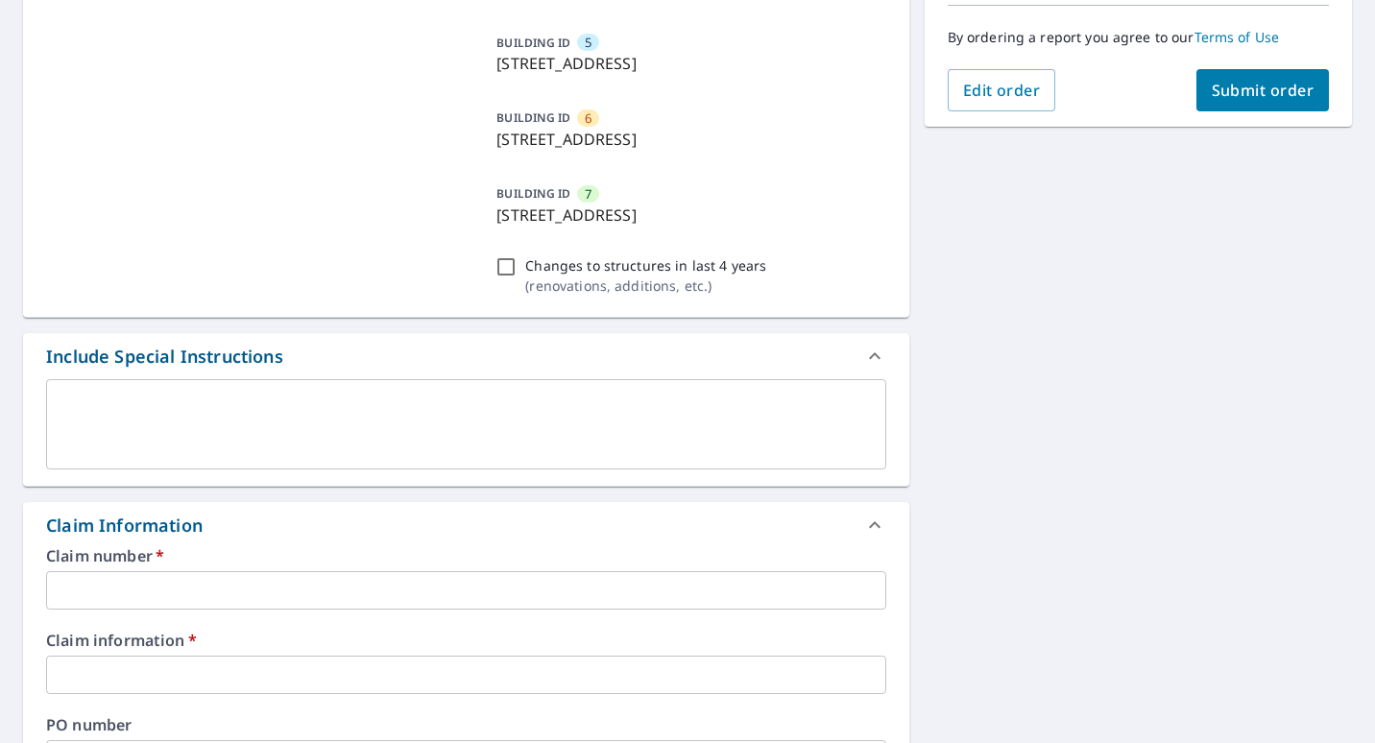
click at [501, 274] on input "Changes to structures in last 4 years ( renovations, additions, etc. )" at bounding box center [505, 266] width 23 height 23
checkbox input "true"
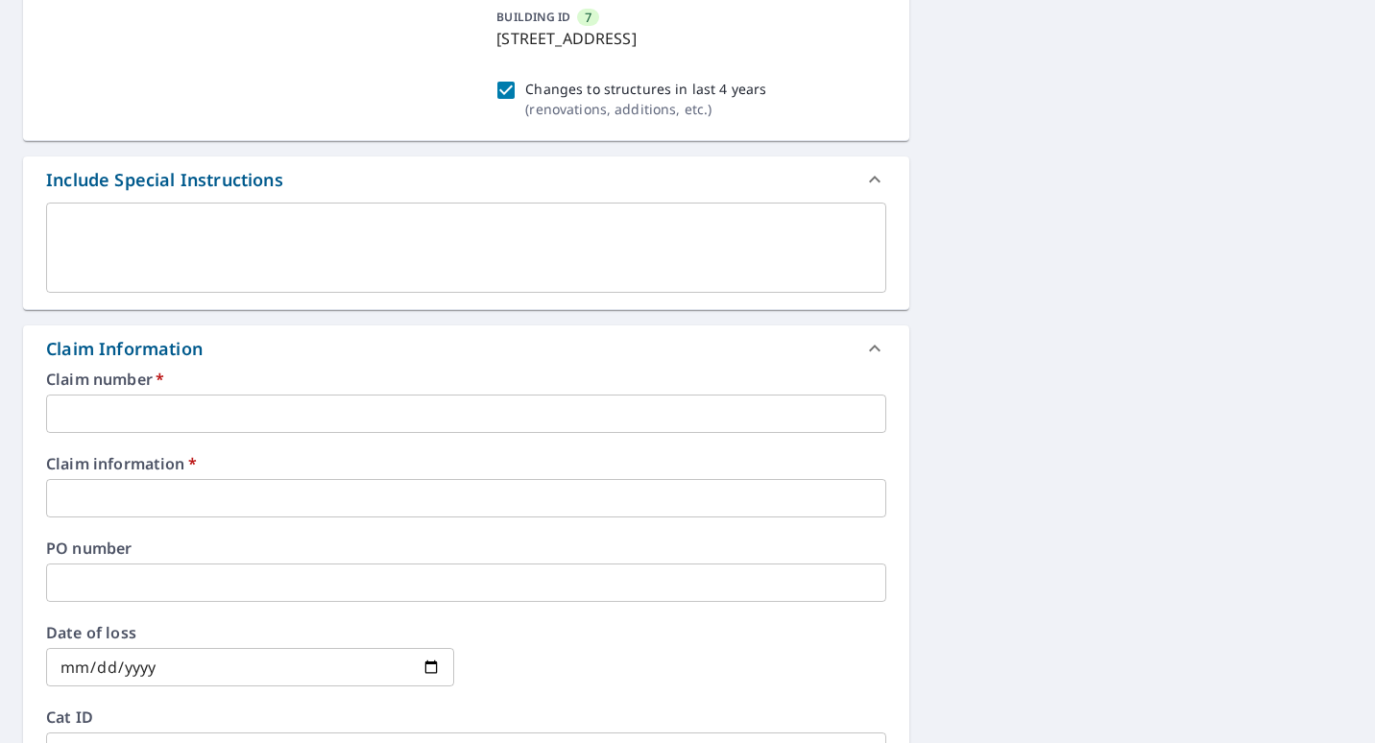
scroll to position [734, 0]
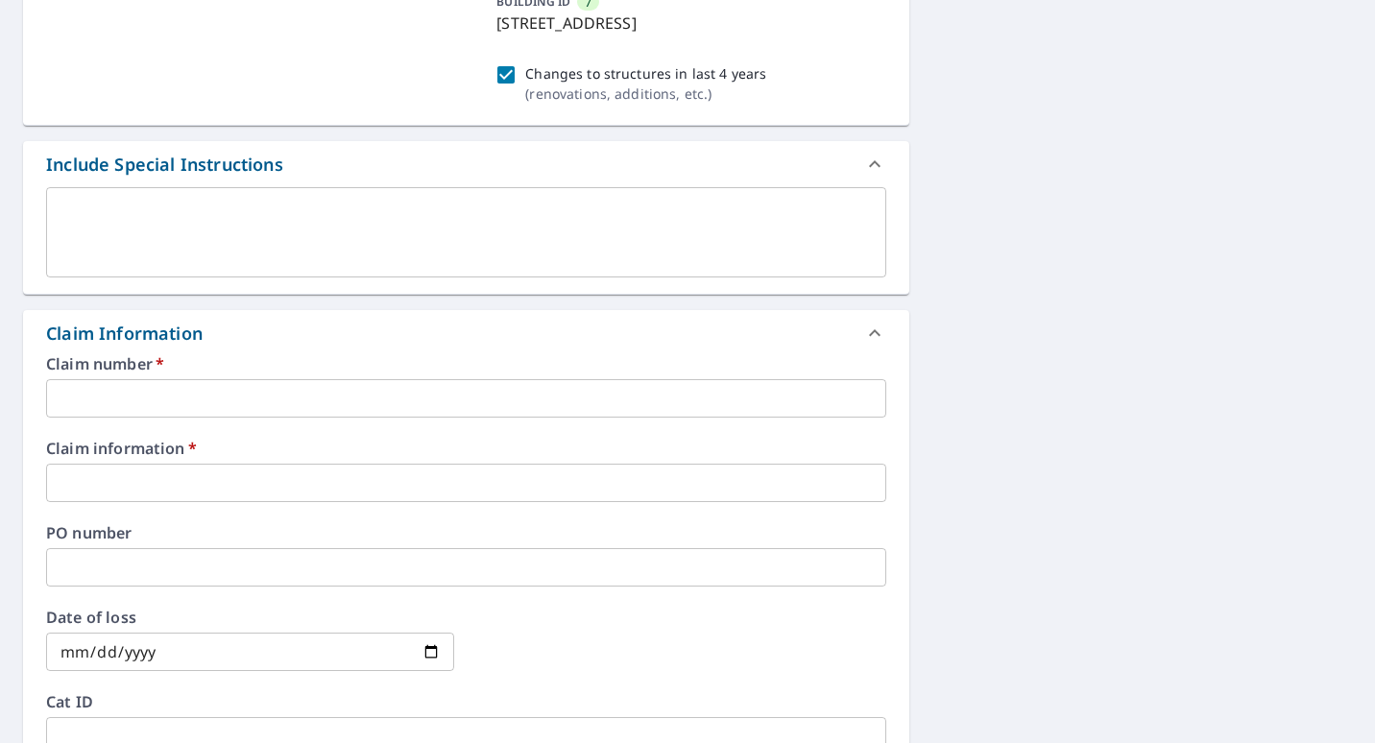
click at [123, 398] on input "text" at bounding box center [466, 398] width 840 height 38
click at [65, 394] on input "text" at bounding box center [466, 398] width 840 height 38
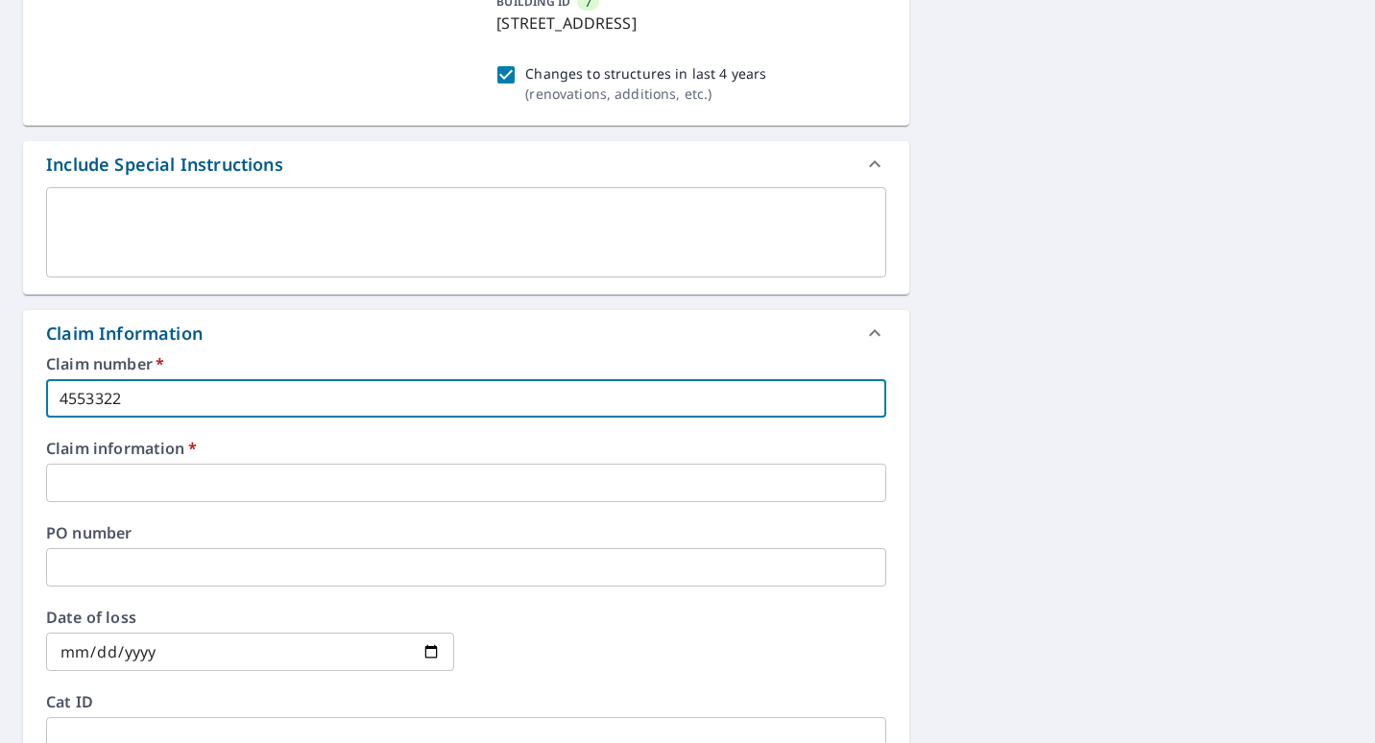
type input "4553322"
click at [101, 476] on input "text" at bounding box center [466, 483] width 840 height 38
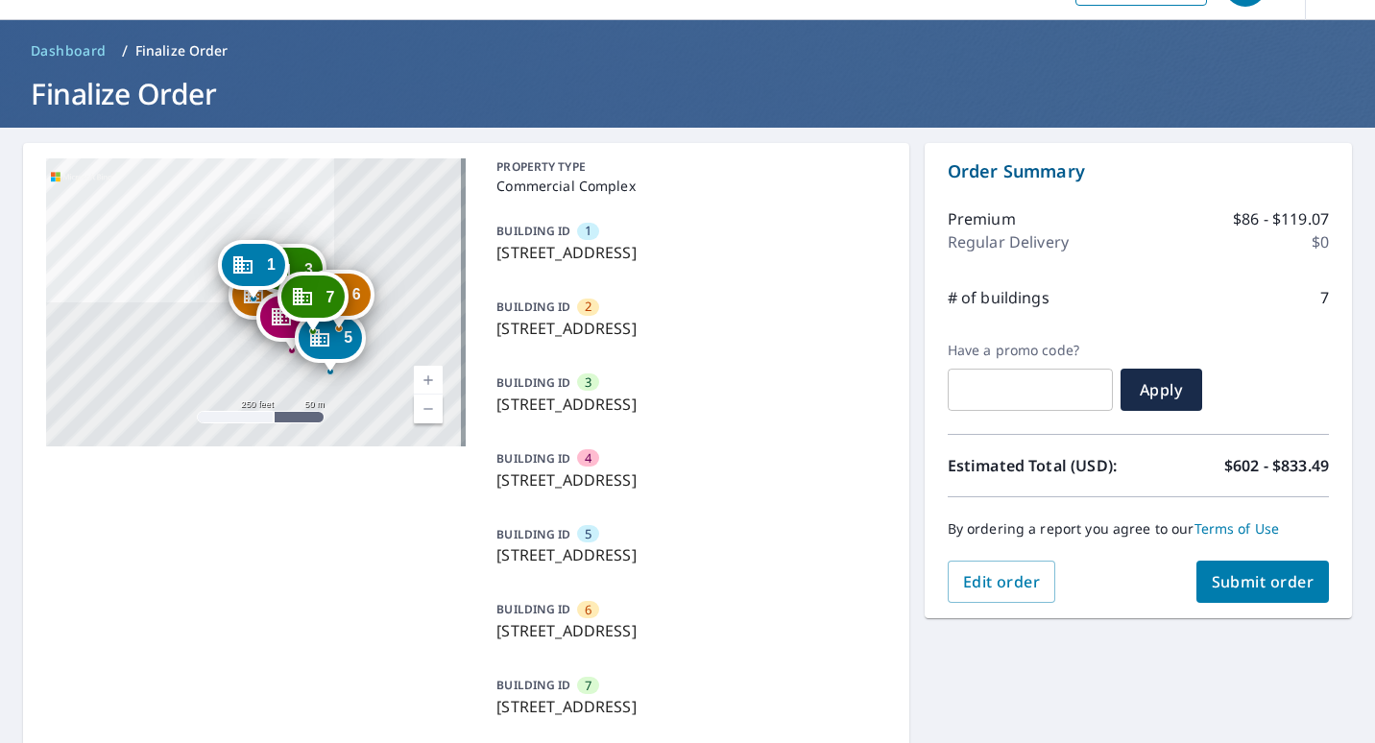
scroll to position [0, 0]
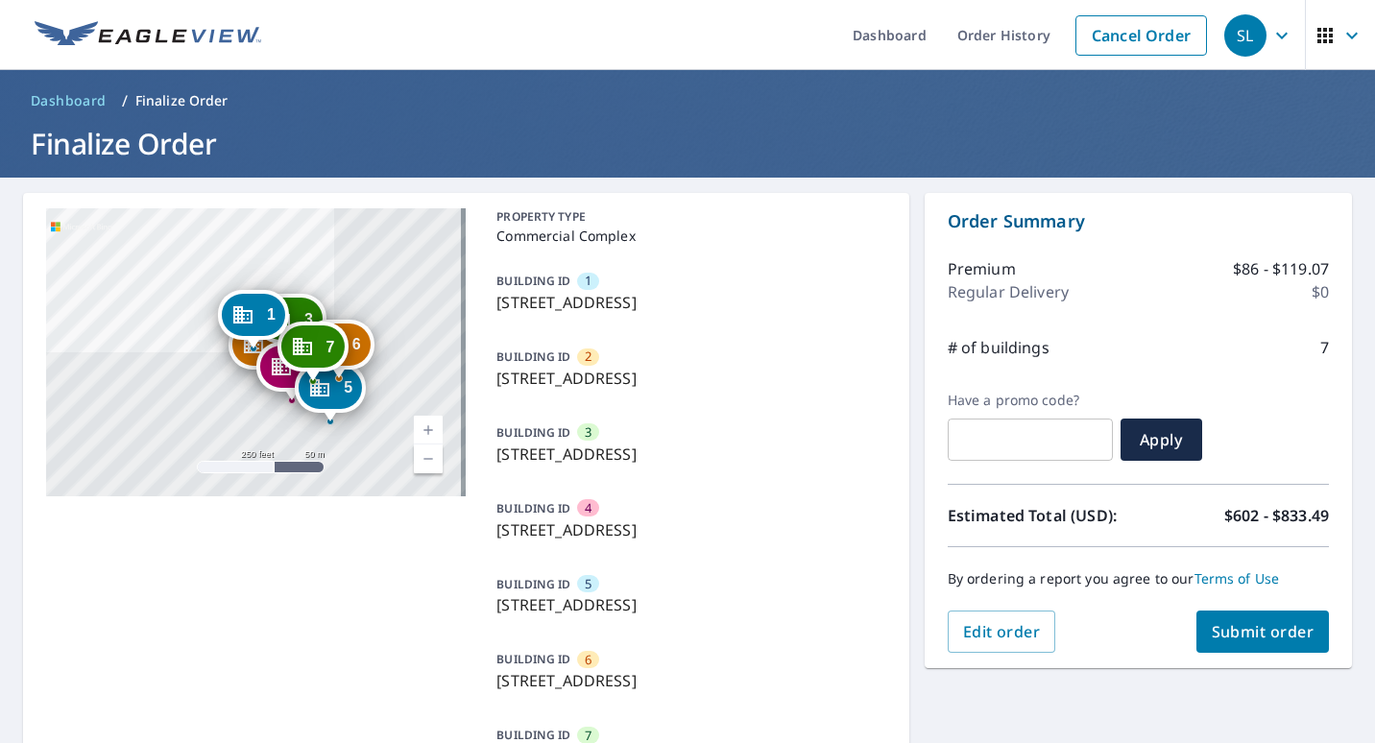
type input "Norman Nottingham HOA"
click at [1228, 642] on button "Submit order" at bounding box center [1262, 632] width 133 height 42
